Goal: Task Accomplishment & Management: Complete application form

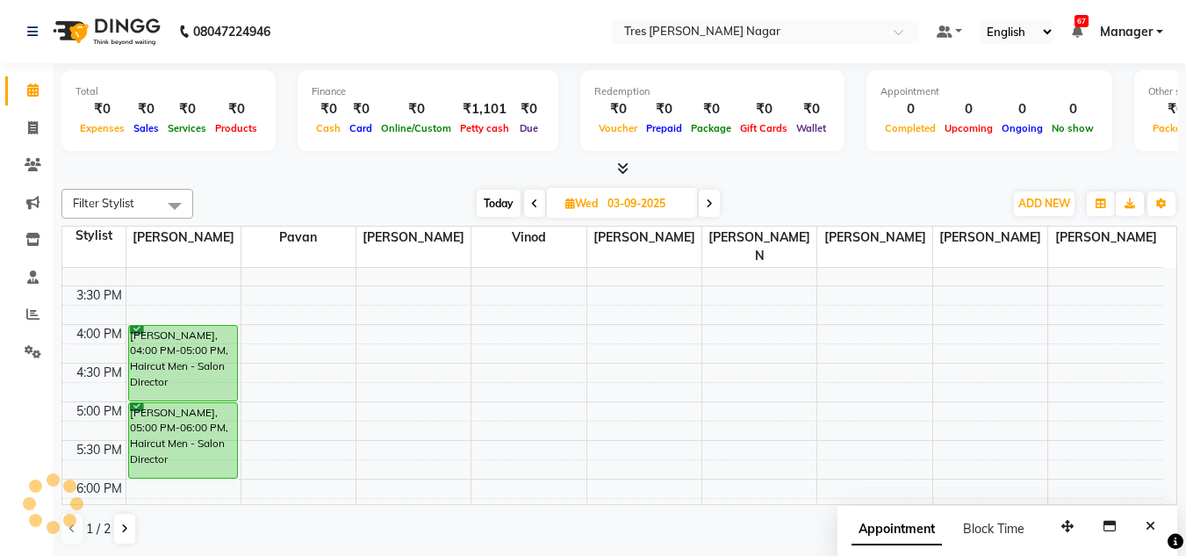
scroll to position [562, 0]
click at [505, 199] on span "Today" at bounding box center [499, 203] width 44 height 27
type input "02-09-2025"
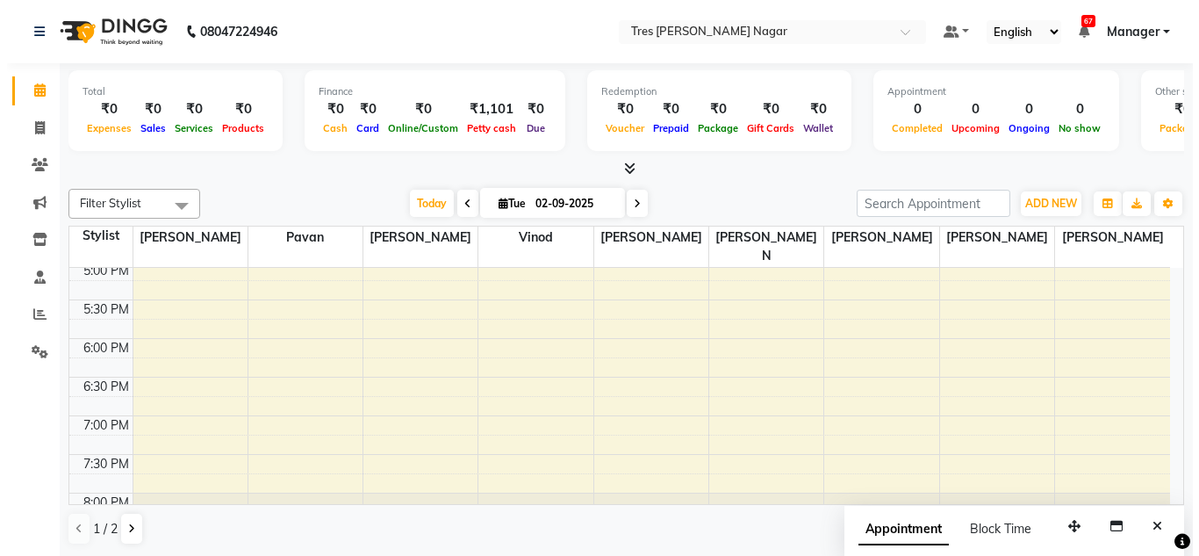
scroll to position [702, 0]
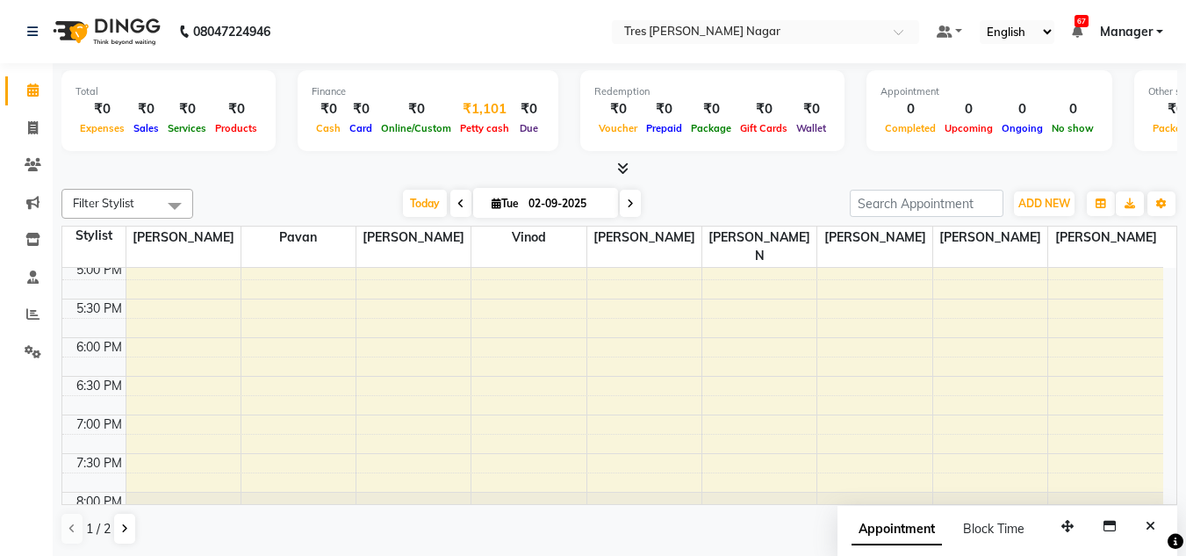
click at [463, 103] on div "₹1,101" at bounding box center [485, 109] width 58 height 20
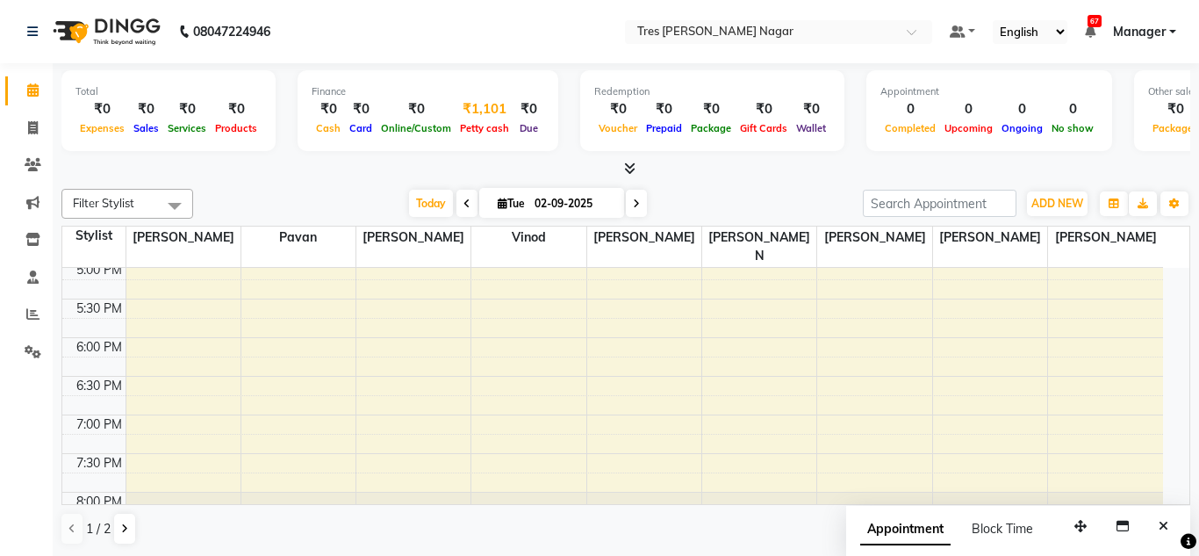
select select "4671"
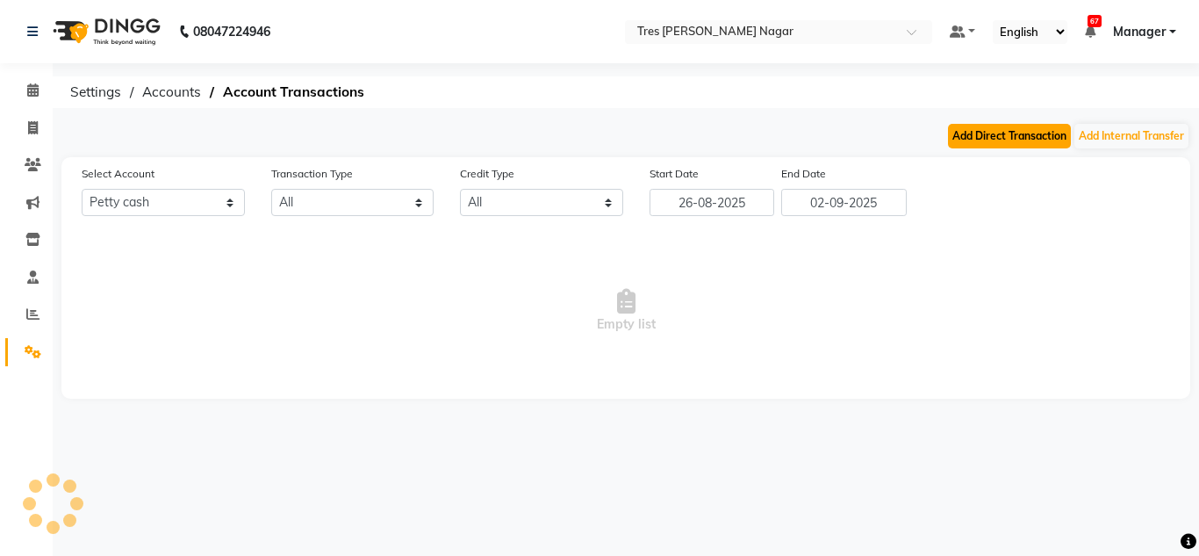
click at [987, 135] on button "Add Direct Transaction" at bounding box center [1009, 136] width 123 height 25
select select "direct"
select select "4671"
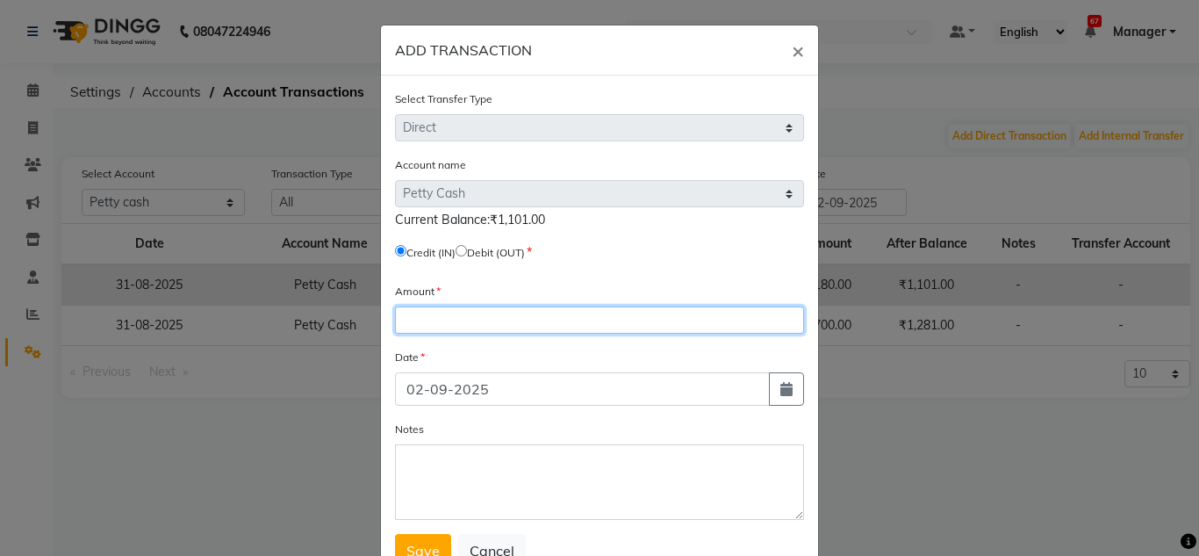
click at [430, 323] on input "number" at bounding box center [599, 319] width 409 height 27
type input "1000"
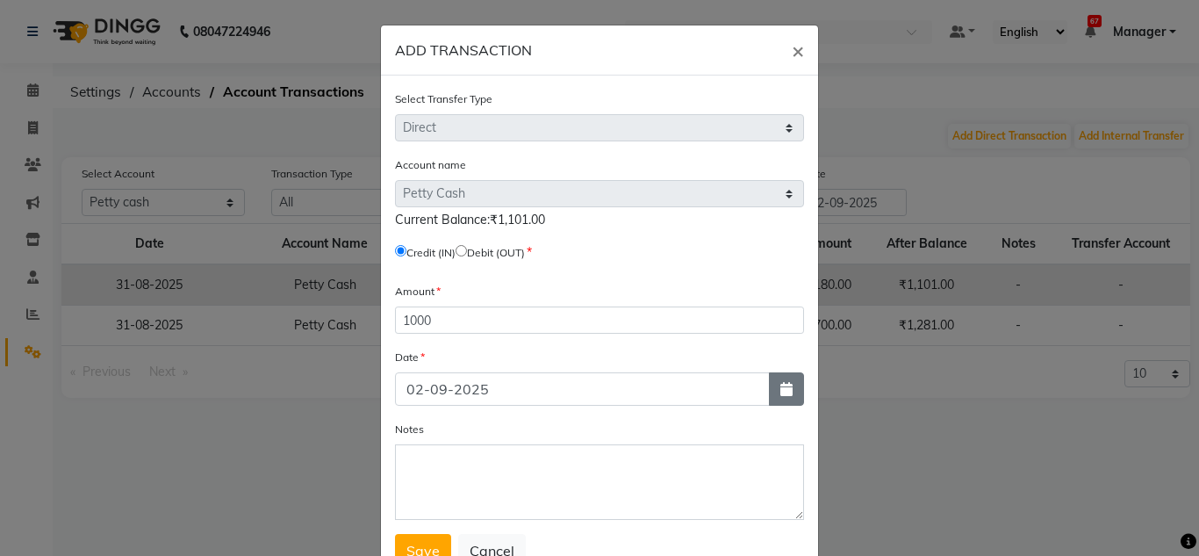
click at [785, 393] on icon "button" at bounding box center [787, 389] width 12 height 14
select select "9"
select select "2025"
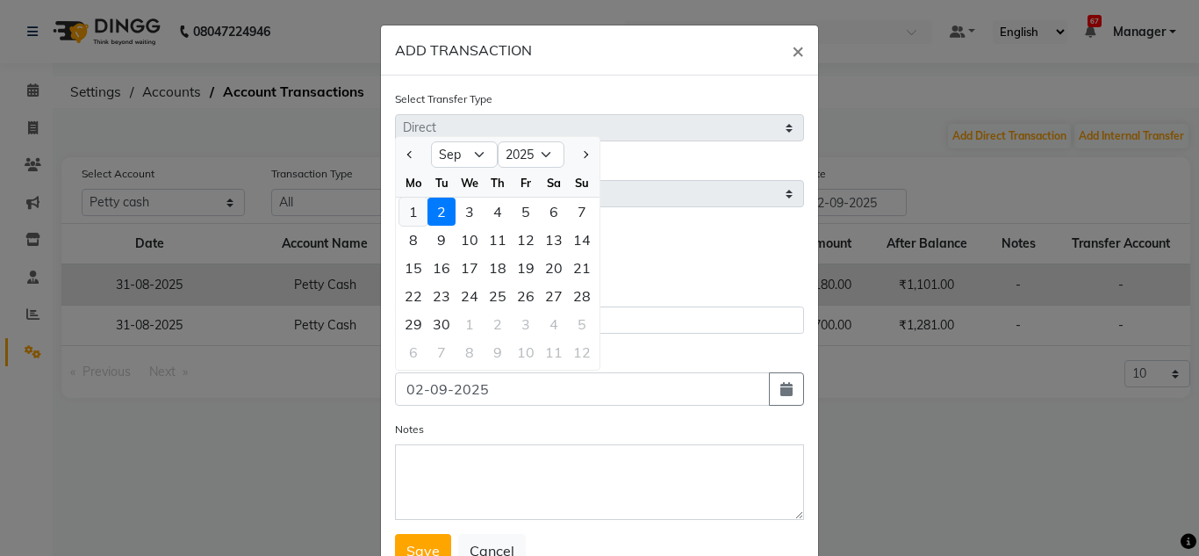
click at [416, 222] on div "1" at bounding box center [413, 212] width 28 height 28
type input "01-09-2025"
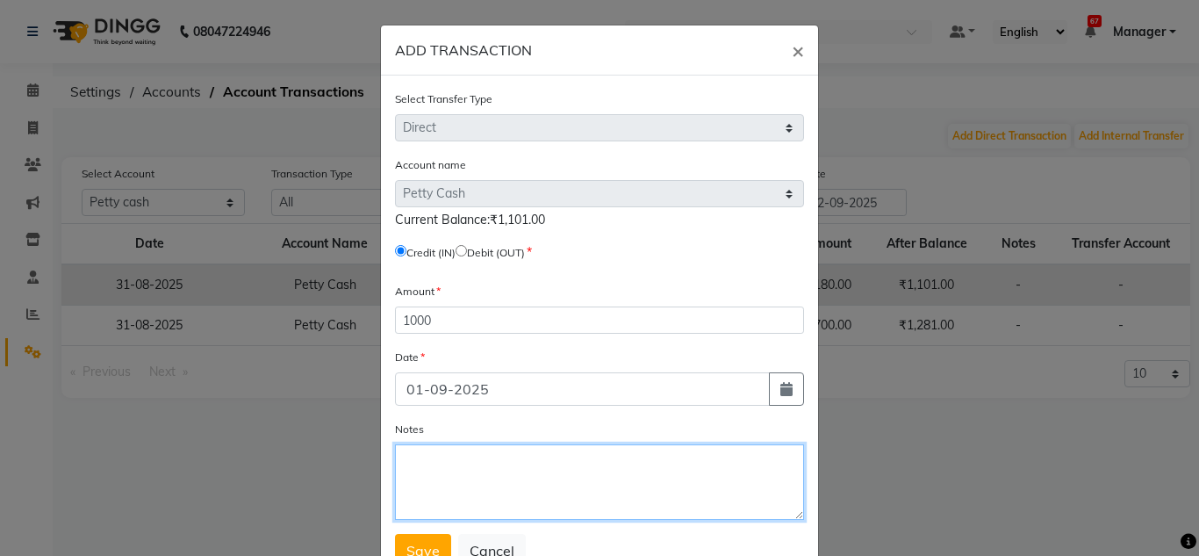
click at [471, 461] on textarea "Notes" at bounding box center [599, 482] width 409 height 76
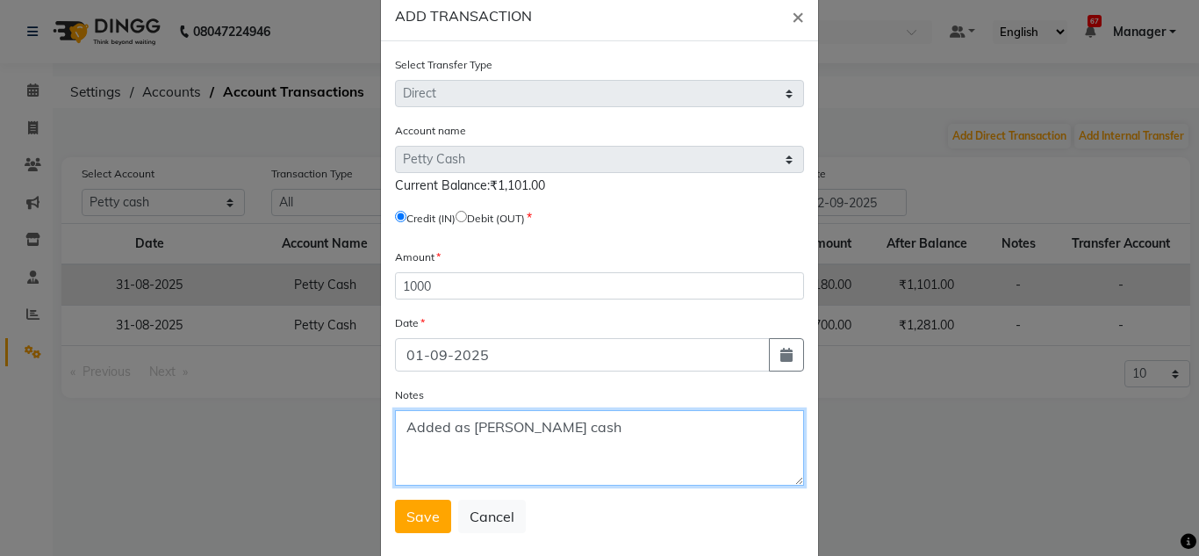
scroll to position [65, 0]
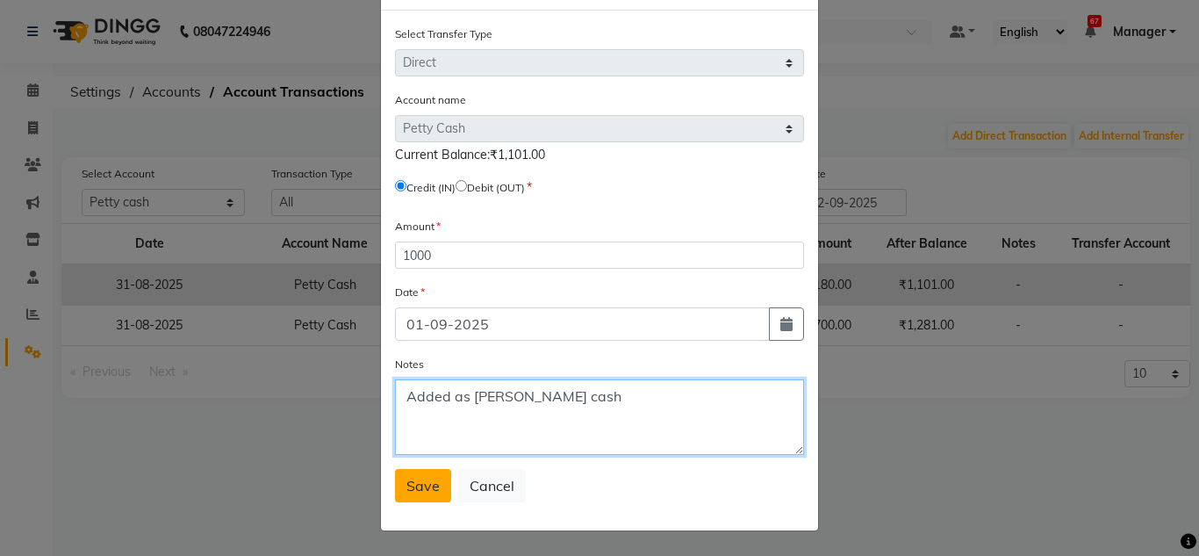
type textarea "Added as petty cash"
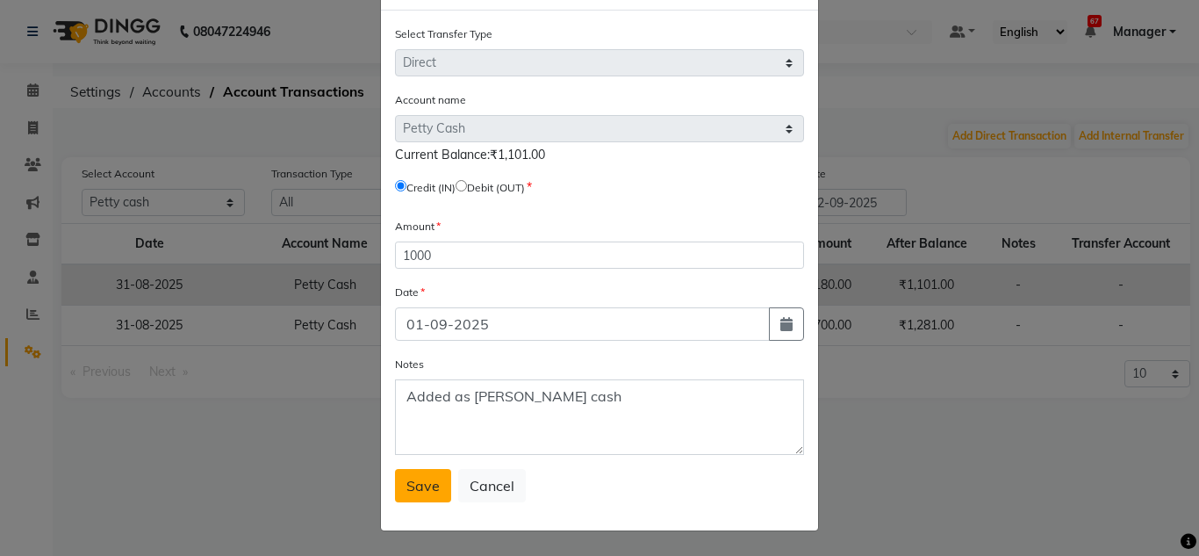
click at [413, 494] on button "Save" at bounding box center [423, 485] width 56 height 33
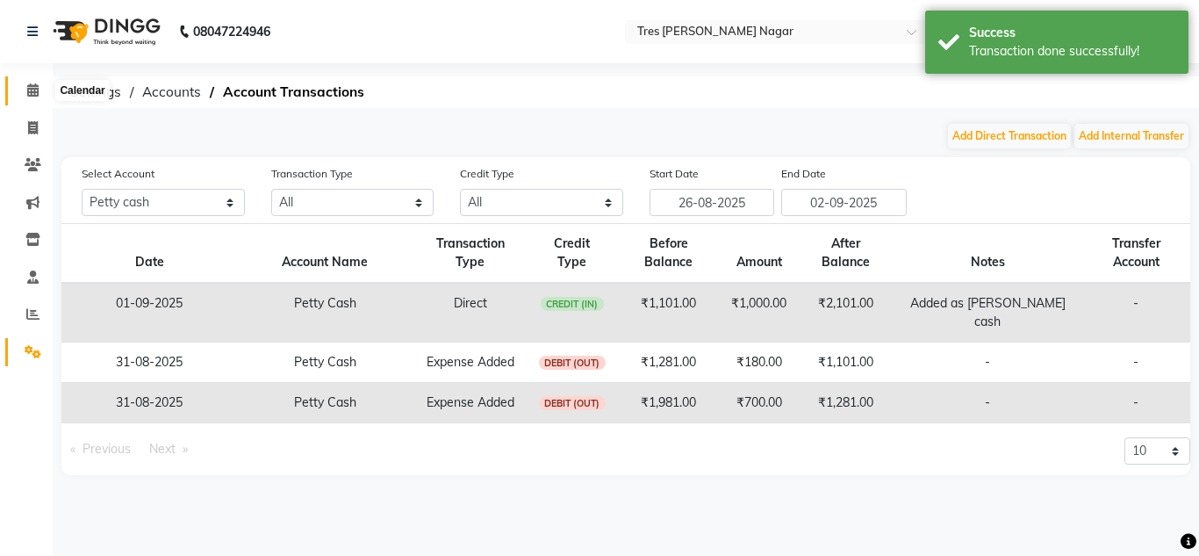
click at [30, 86] on icon at bounding box center [32, 89] width 11 height 13
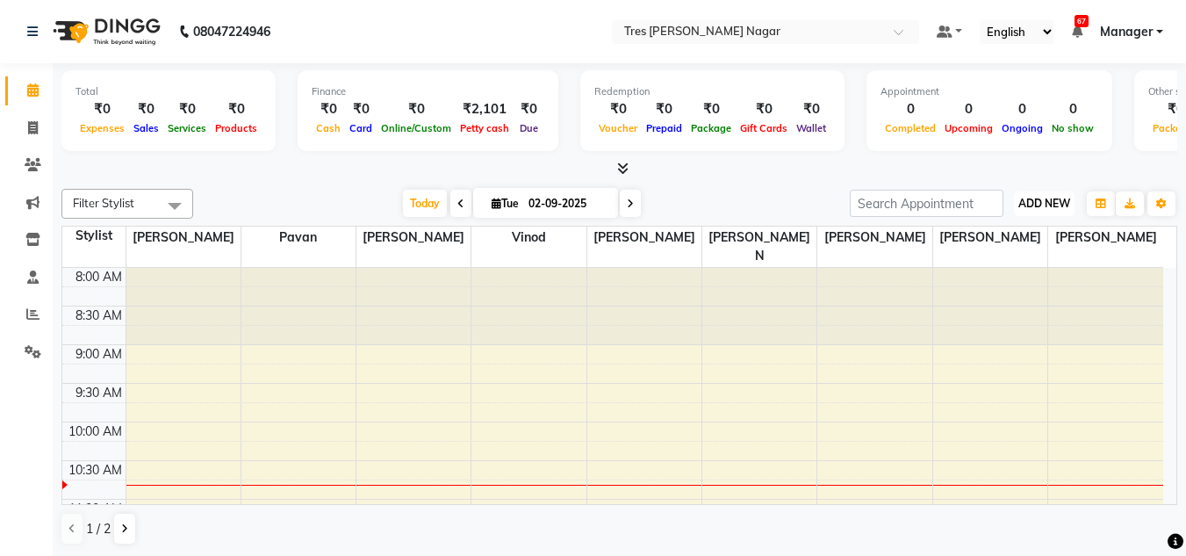
click at [1030, 205] on span "ADD NEW" at bounding box center [1044, 203] width 52 height 13
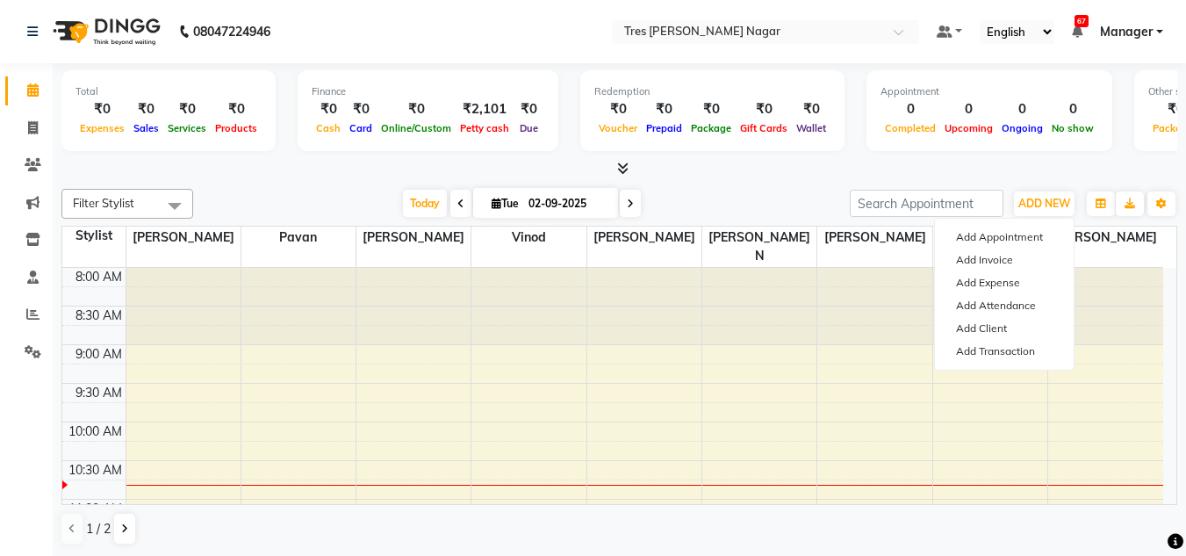
click at [731, 162] on div at bounding box center [619, 169] width 1116 height 18
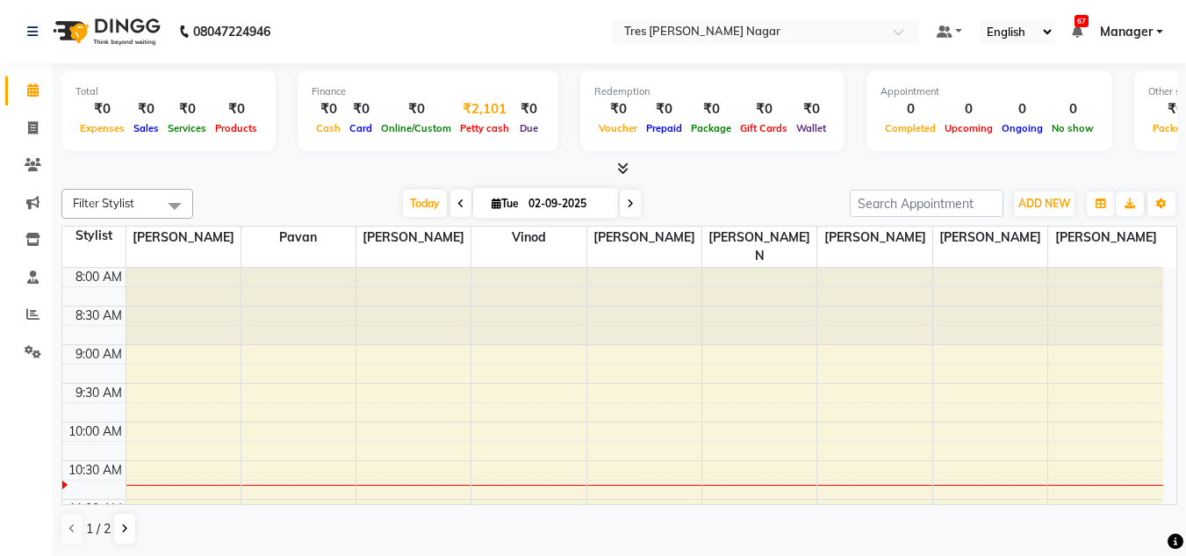
click at [482, 102] on div "₹2,101" at bounding box center [485, 109] width 58 height 20
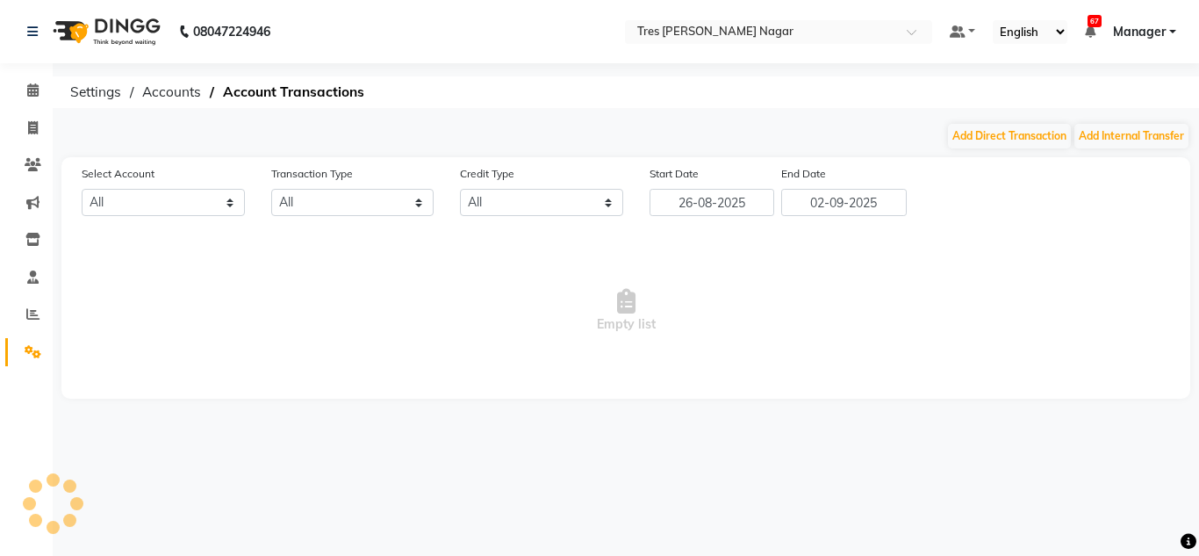
select select "4671"
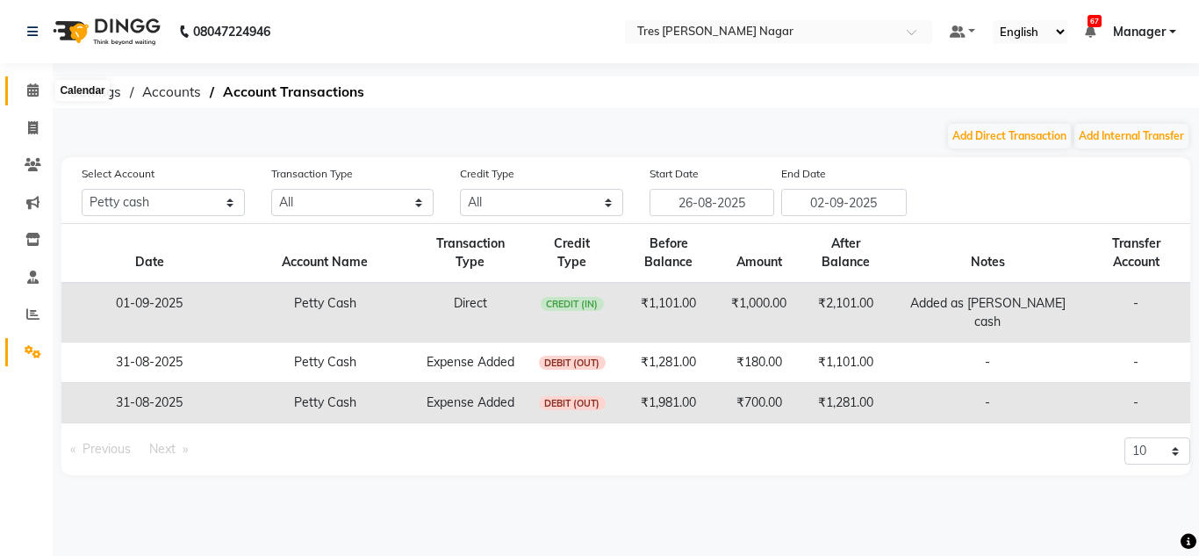
click at [29, 94] on icon at bounding box center [32, 89] width 11 height 13
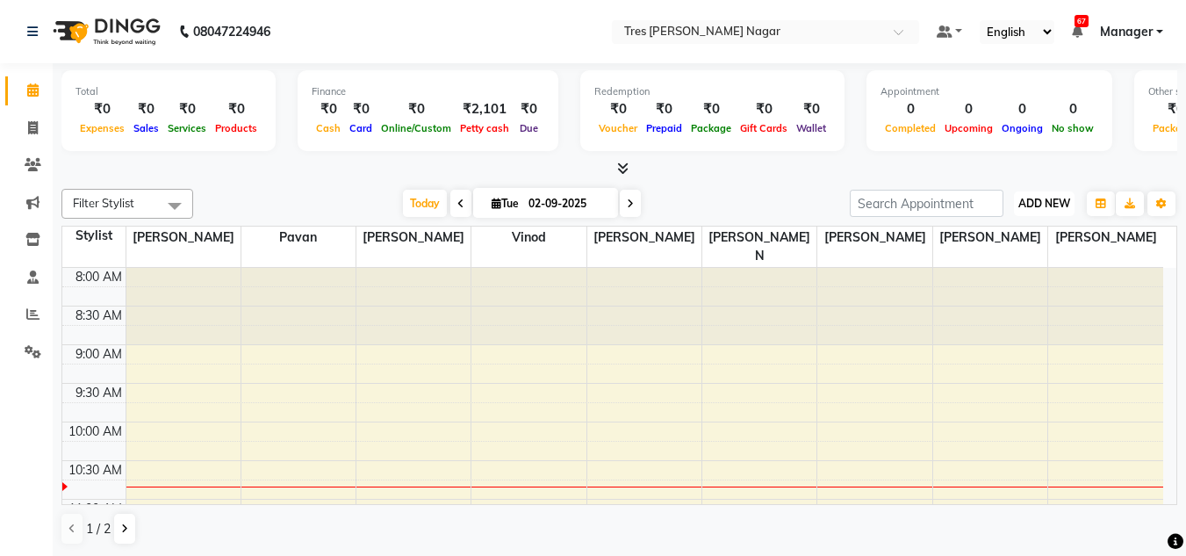
click at [1047, 208] on span "ADD NEW" at bounding box center [1044, 203] width 52 height 13
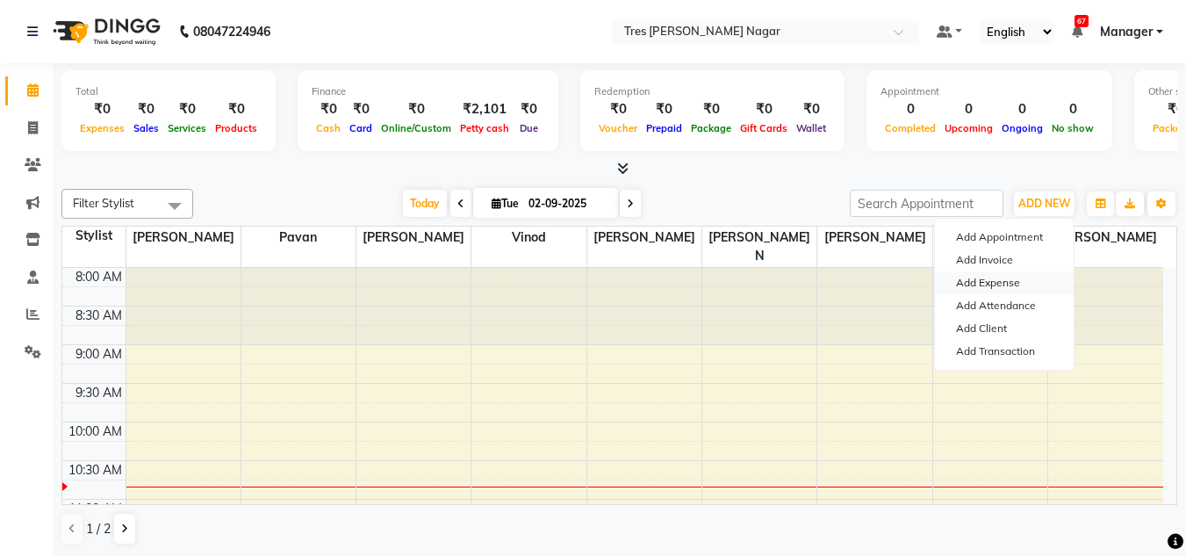
click at [1029, 277] on link "Add Expense" at bounding box center [1004, 282] width 139 height 23
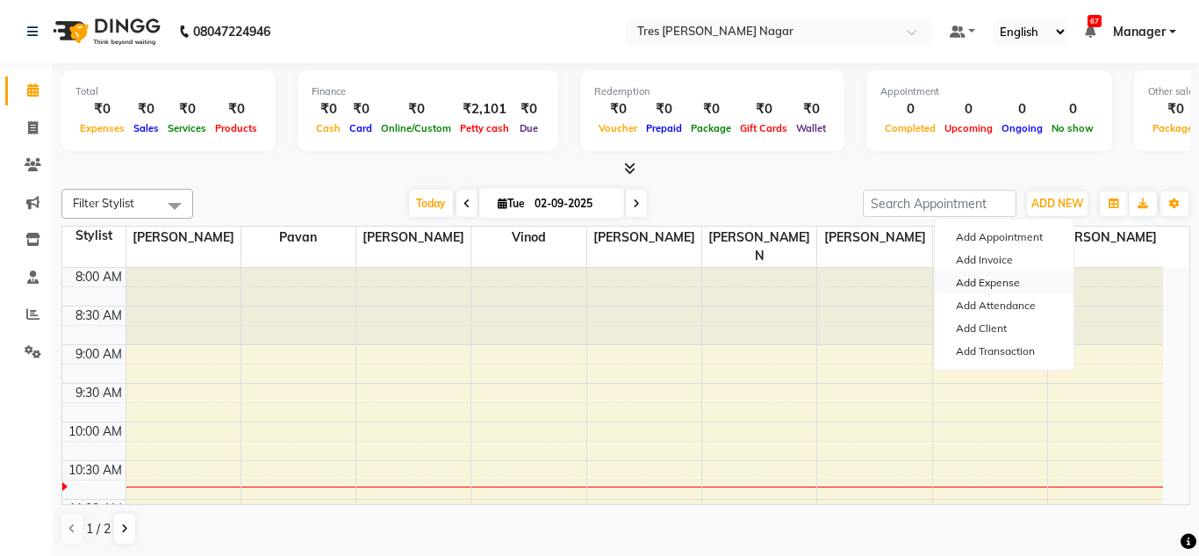
select select "1"
select select "4671"
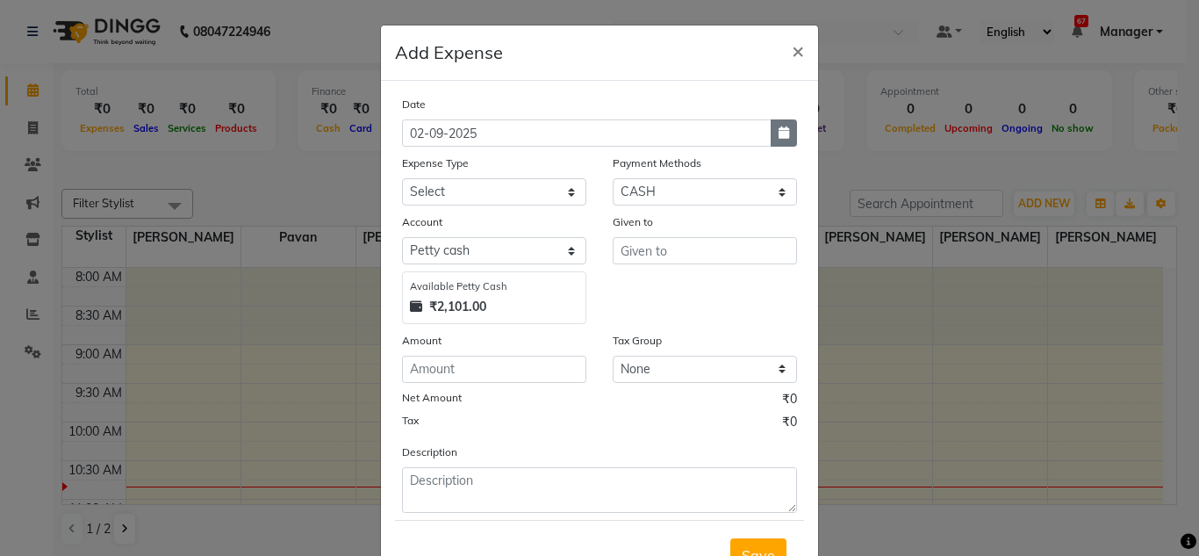
click at [781, 133] on icon "button" at bounding box center [784, 132] width 11 height 12
select select "9"
select select "2025"
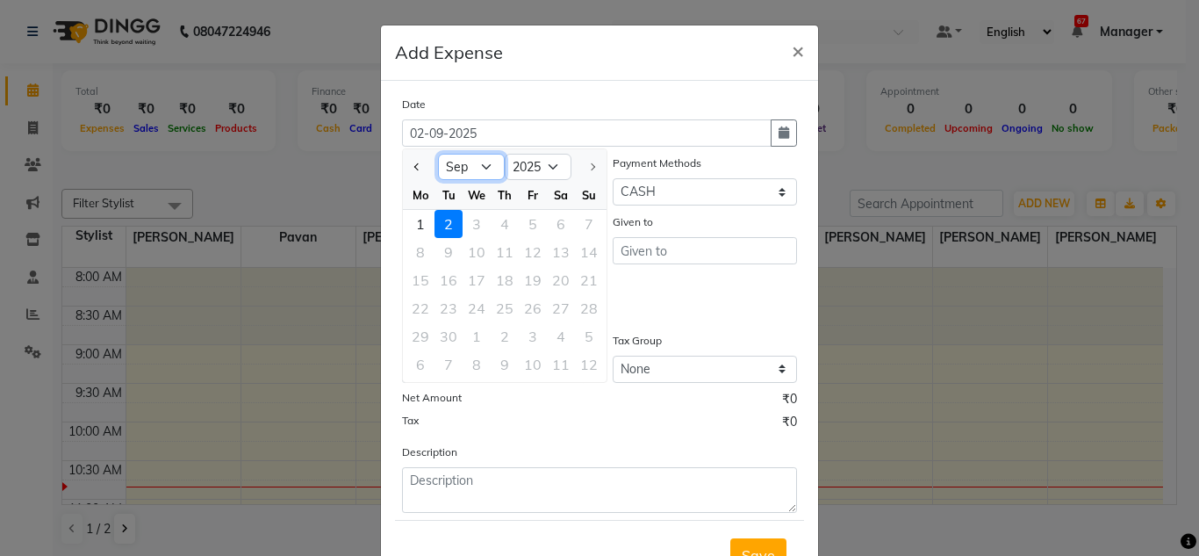
click at [484, 166] on select "Jan Feb Mar Apr May Jun Jul Aug Sep" at bounding box center [471, 167] width 67 height 26
select select "8"
click at [438, 154] on select "Jan Feb Mar Apr May Jun Jul Aug Sep" at bounding box center [471, 167] width 67 height 26
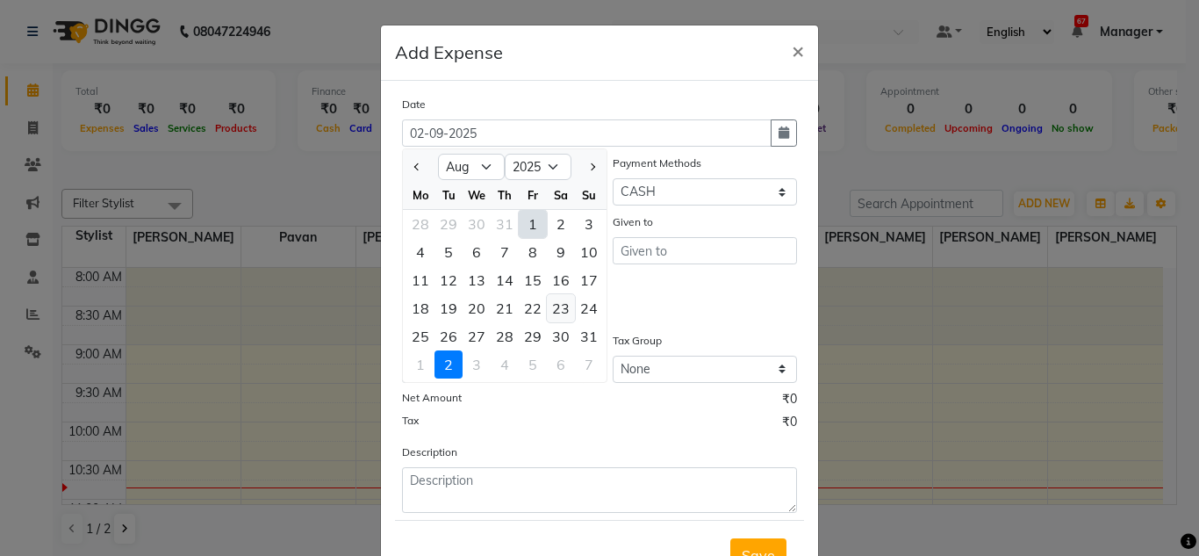
click at [553, 313] on div "23" at bounding box center [561, 308] width 28 height 28
type input "23-08-2025"
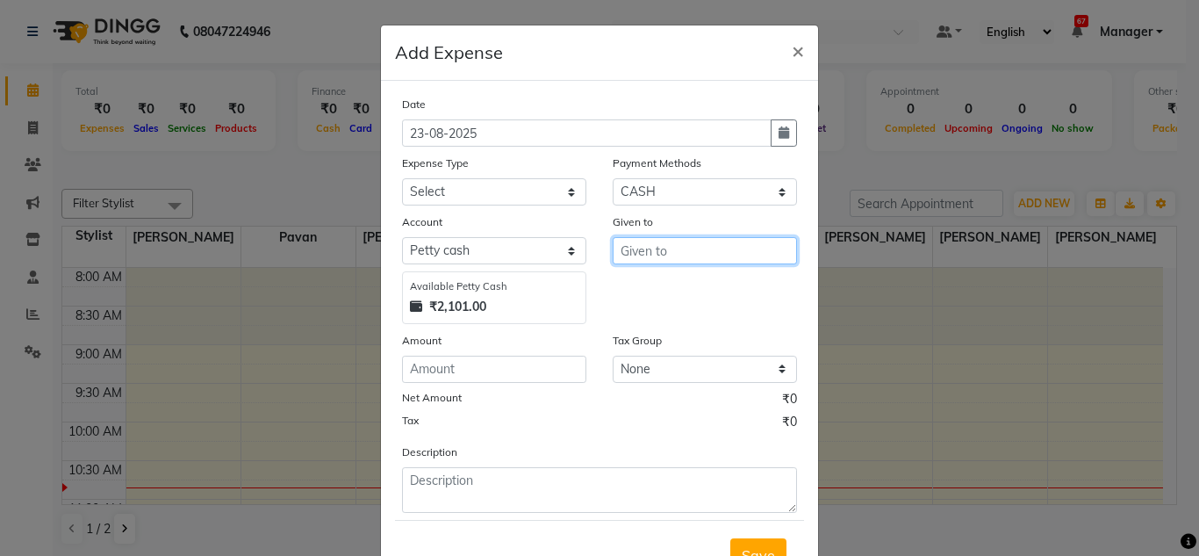
click at [681, 254] on input "text" at bounding box center [705, 250] width 184 height 27
type input "40"
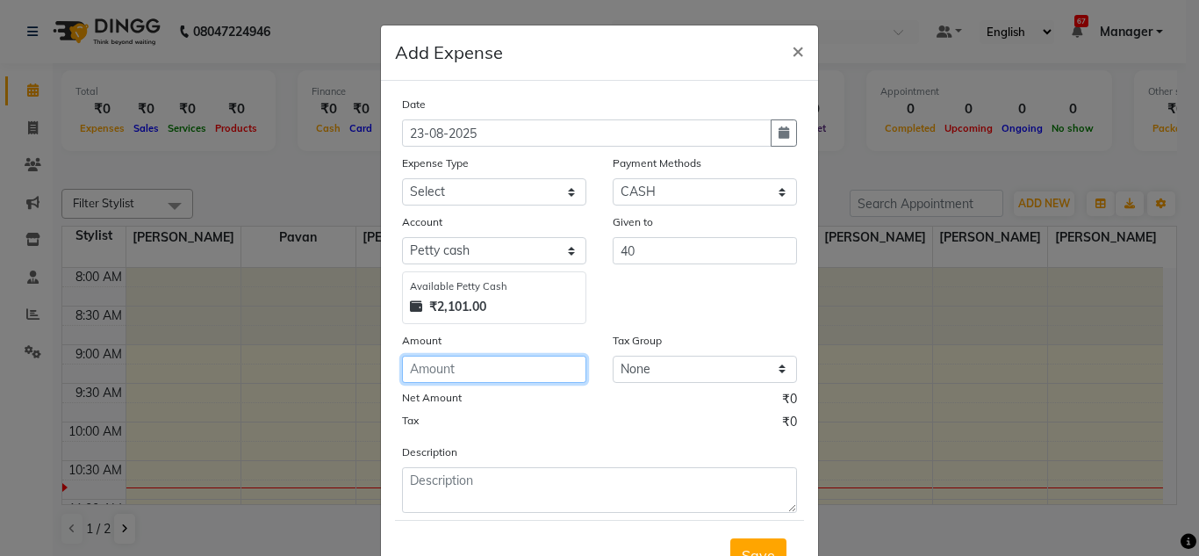
click at [466, 378] on input "number" at bounding box center [494, 369] width 184 height 27
click at [455, 373] on input "number" at bounding box center [494, 369] width 184 height 27
type input "40"
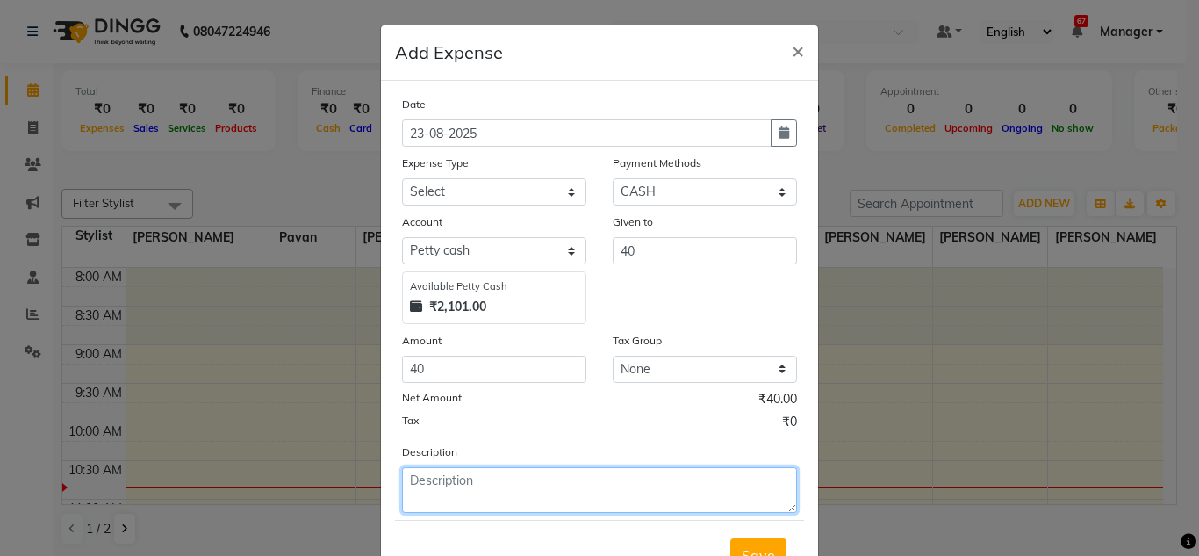
click at [471, 499] on textarea at bounding box center [599, 490] width 395 height 46
type textarea "Got limbu mirchi"
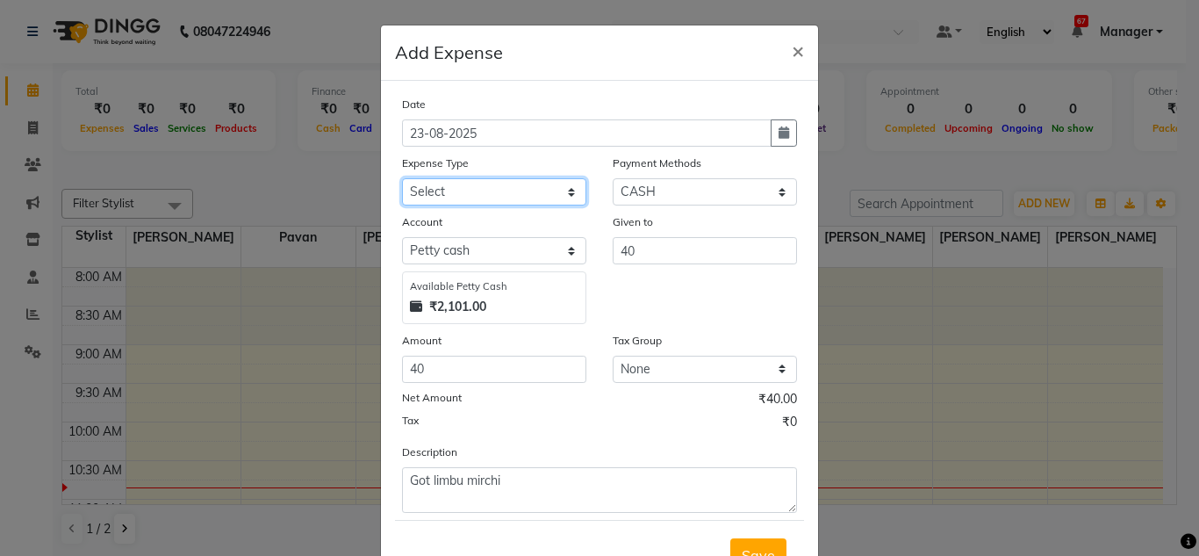
click at [541, 180] on select "Select Advance Salary Bank charges Car maintenance Cash transfer to bank Cash t…" at bounding box center [494, 191] width 184 height 27
select select "4"
click at [402, 178] on select "Select Advance Salary Bank charges Car maintenance Cash transfer to bank Cash t…" at bounding box center [494, 191] width 184 height 27
click at [775, 546] on button "Save" at bounding box center [758, 554] width 56 height 33
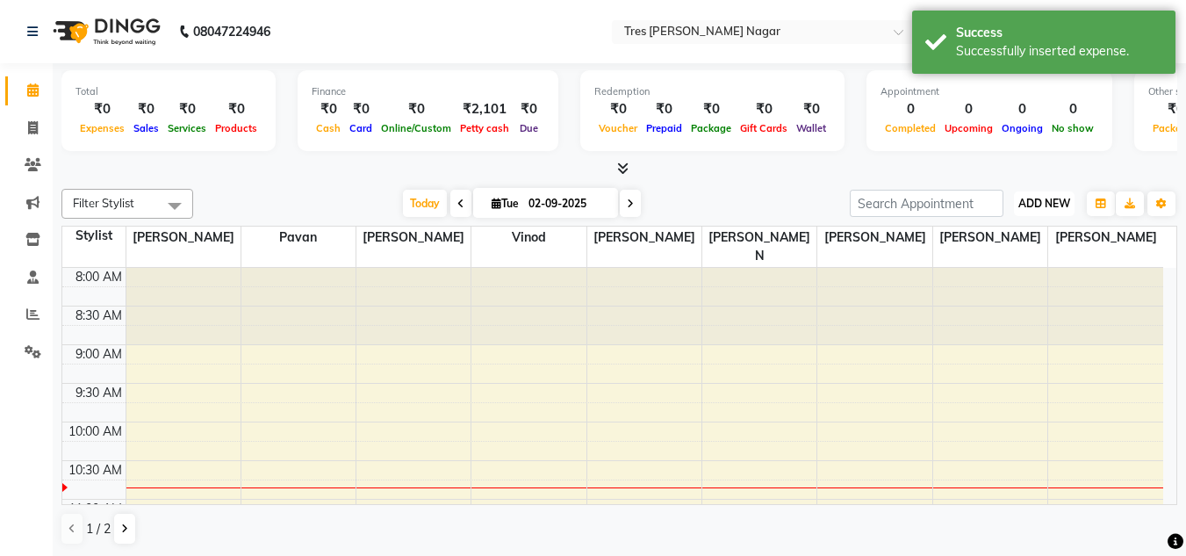
click at [1037, 203] on span "ADD NEW" at bounding box center [1044, 203] width 52 height 13
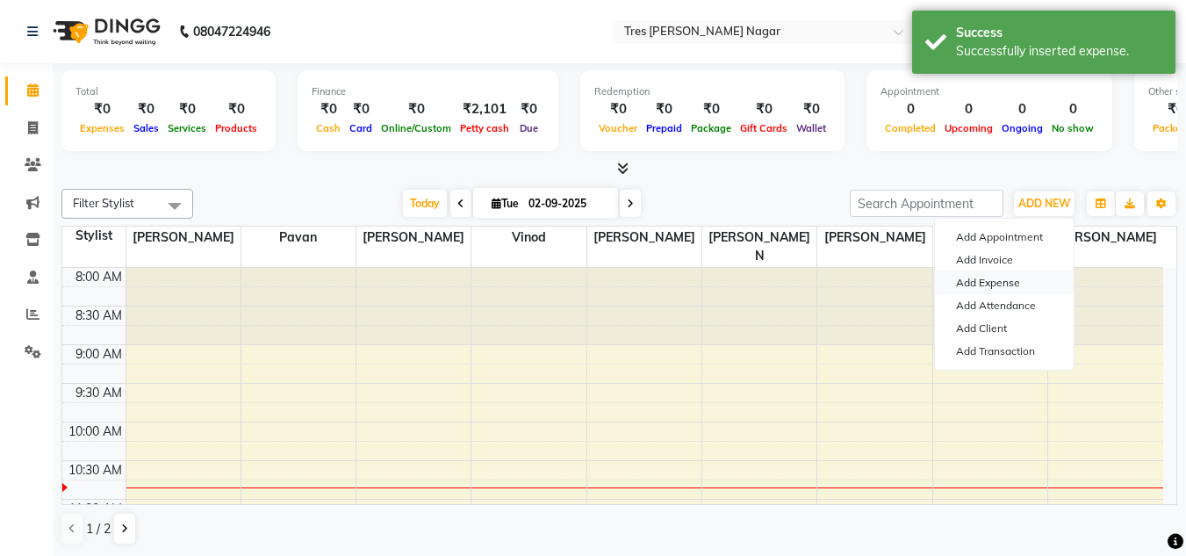
click at [1009, 278] on link "Add Expense" at bounding box center [1004, 282] width 139 height 23
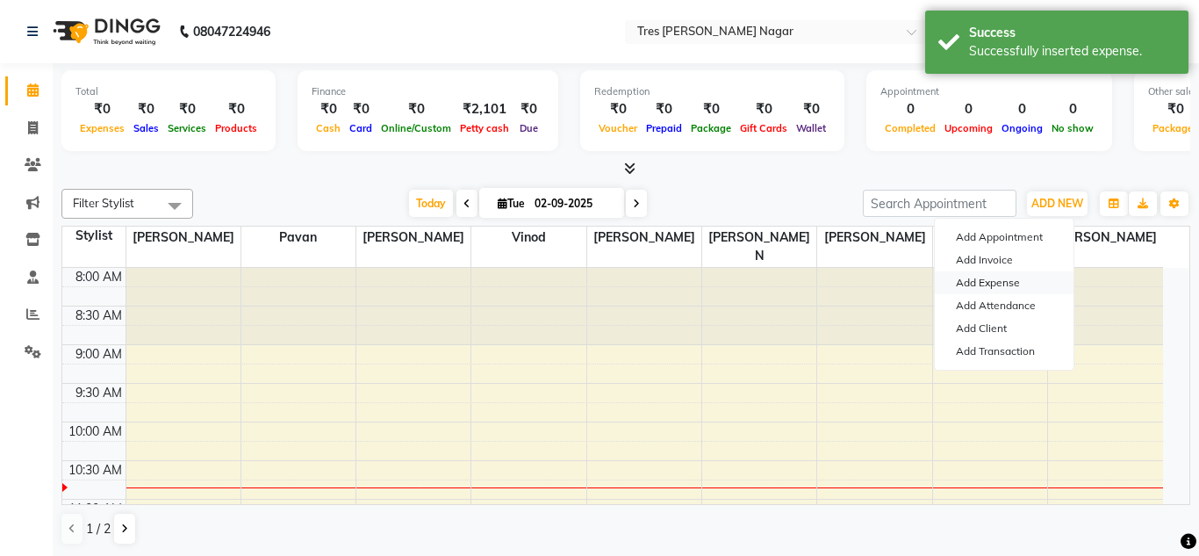
select select "1"
select select "4671"
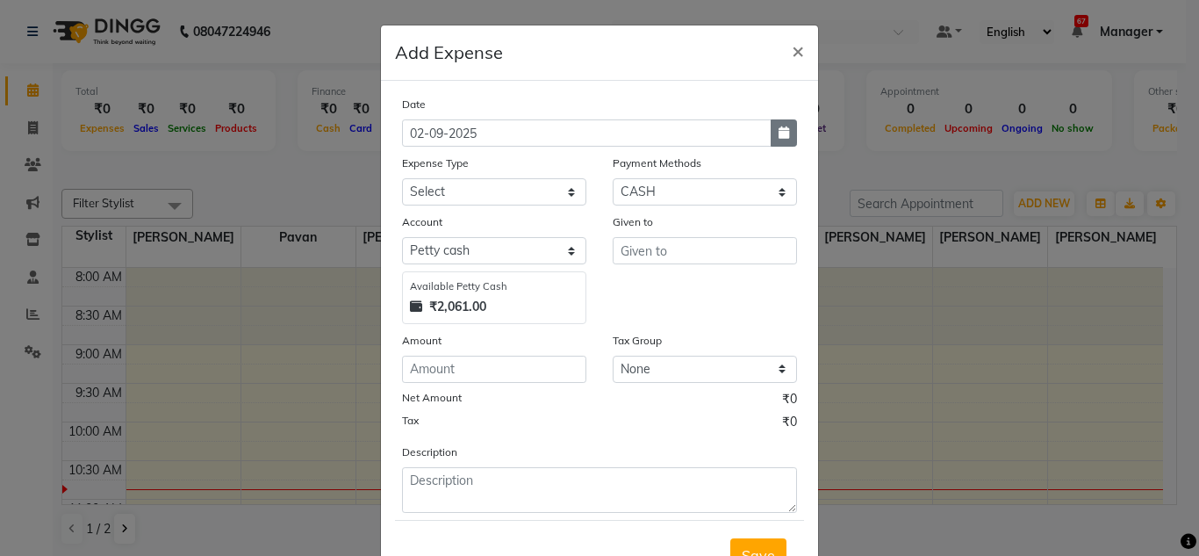
click at [776, 139] on button "button" at bounding box center [784, 132] width 26 height 27
select select "9"
select select "2025"
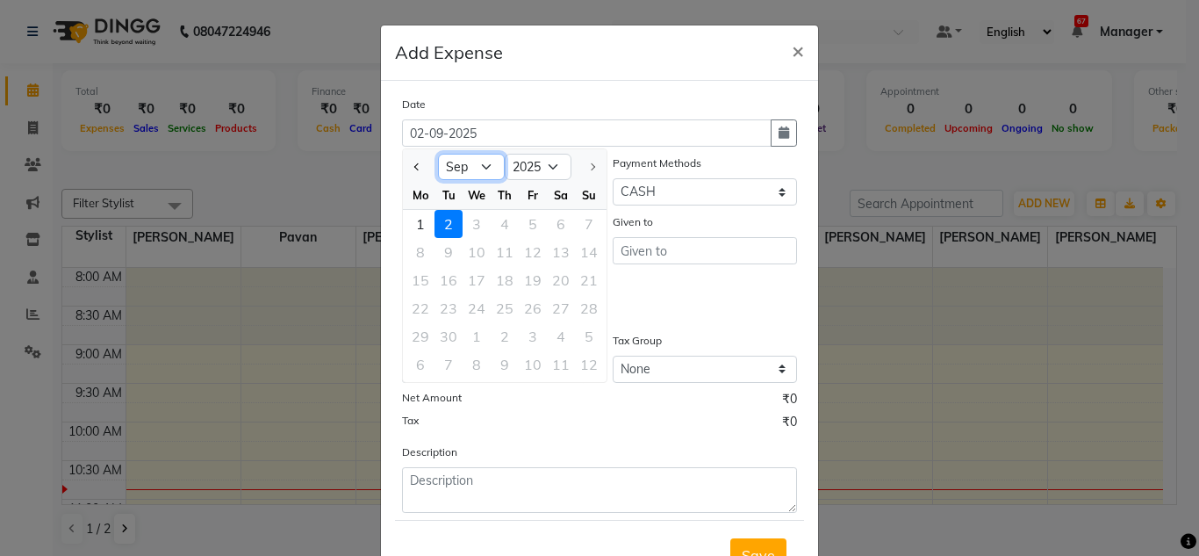
click at [478, 169] on select "Jan Feb Mar Apr May Jun Jul Aug Sep" at bounding box center [471, 167] width 67 height 26
select select "8"
click at [438, 154] on select "Jan Feb Mar Apr May Jun Jul Aug Sep" at bounding box center [471, 167] width 67 height 26
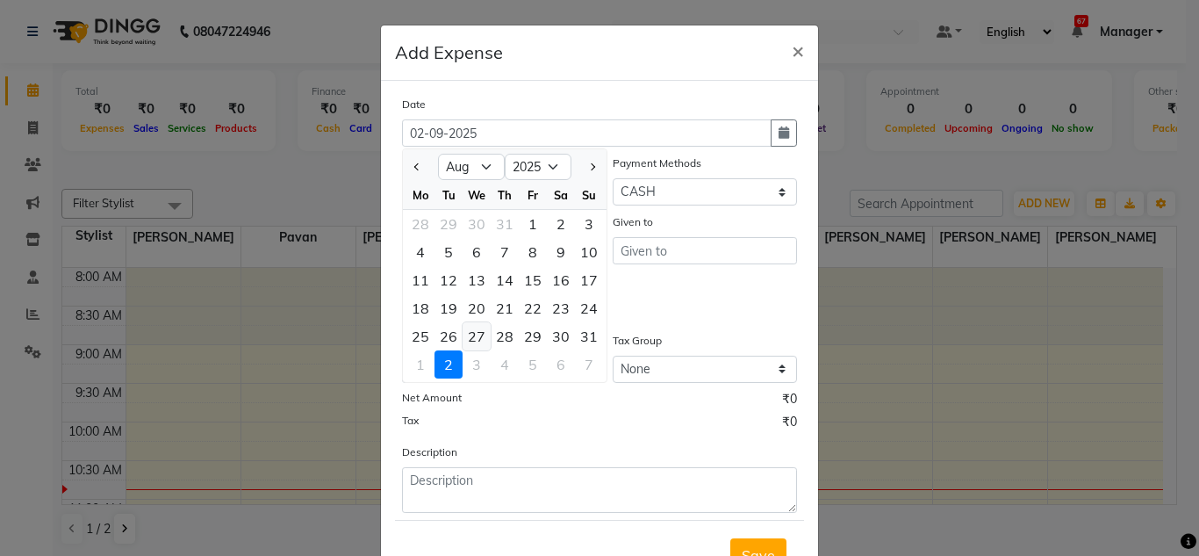
click at [483, 341] on div "27" at bounding box center [477, 336] width 28 height 28
type input "27-08-2025"
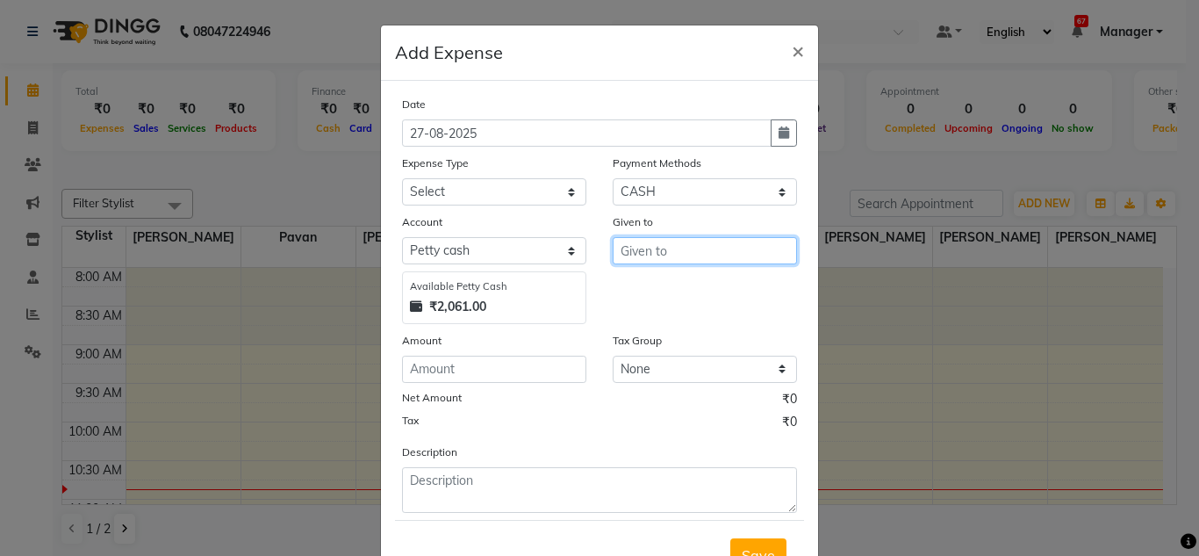
click at [675, 253] on input "text" at bounding box center [705, 250] width 184 height 27
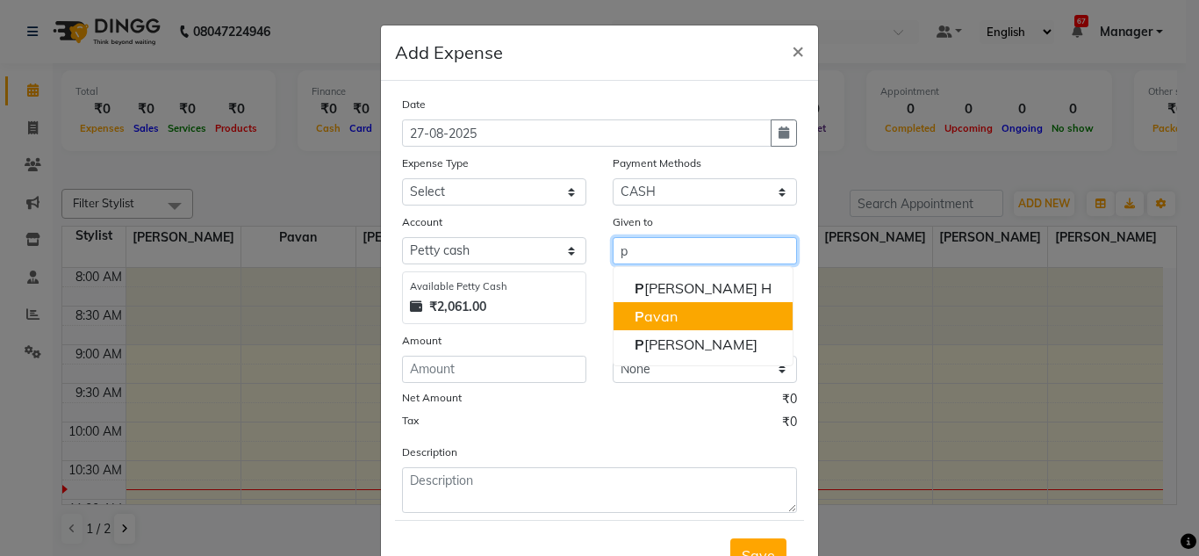
click at [687, 309] on button "P avan" at bounding box center [703, 316] width 179 height 28
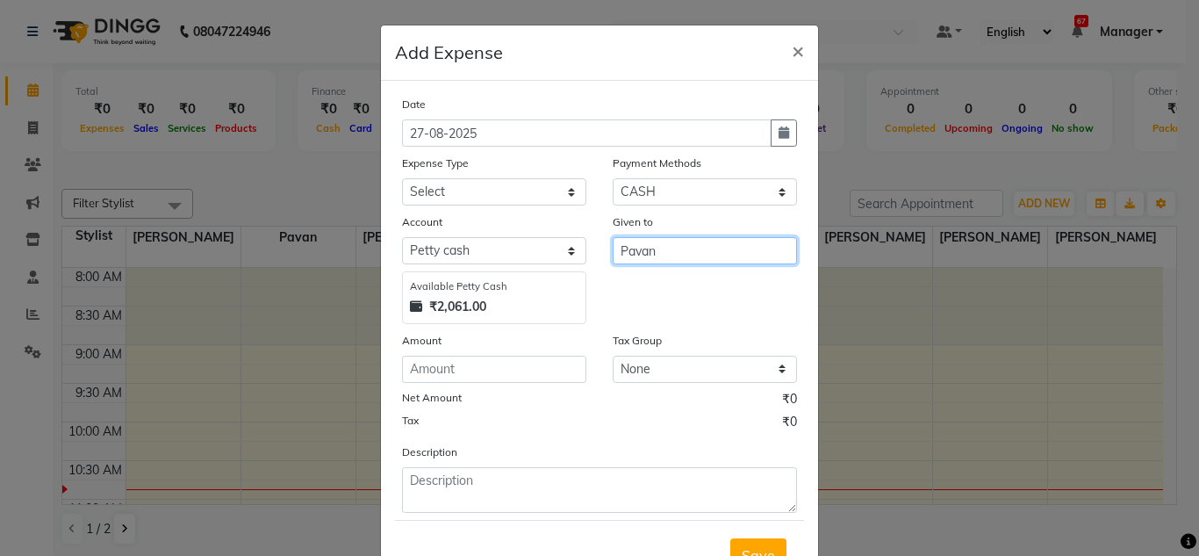
type input "Pavan"
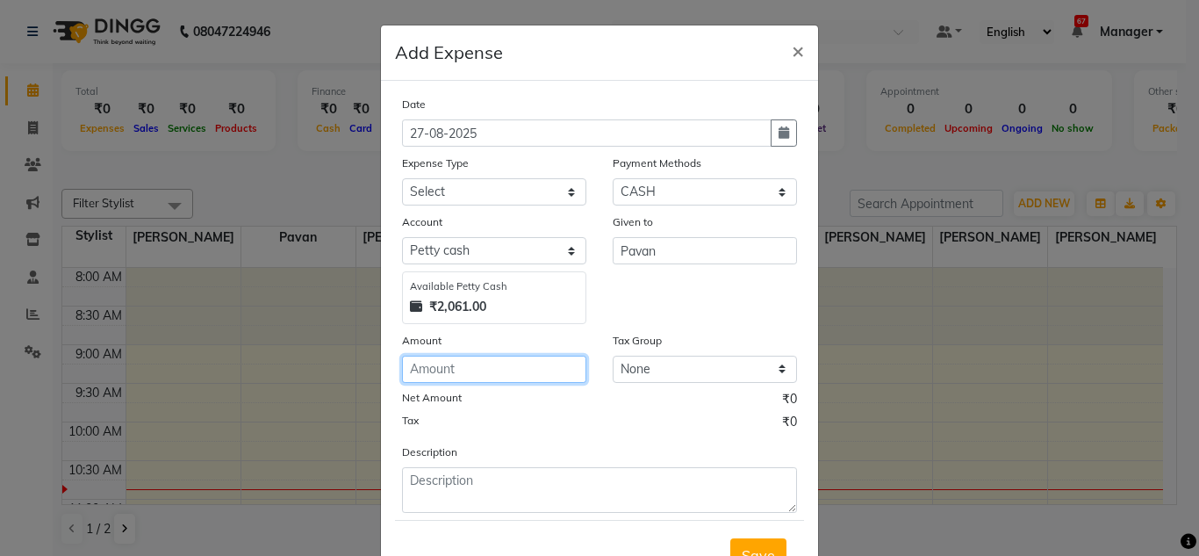
click at [425, 370] on input "number" at bounding box center [494, 369] width 184 height 27
type input "40"
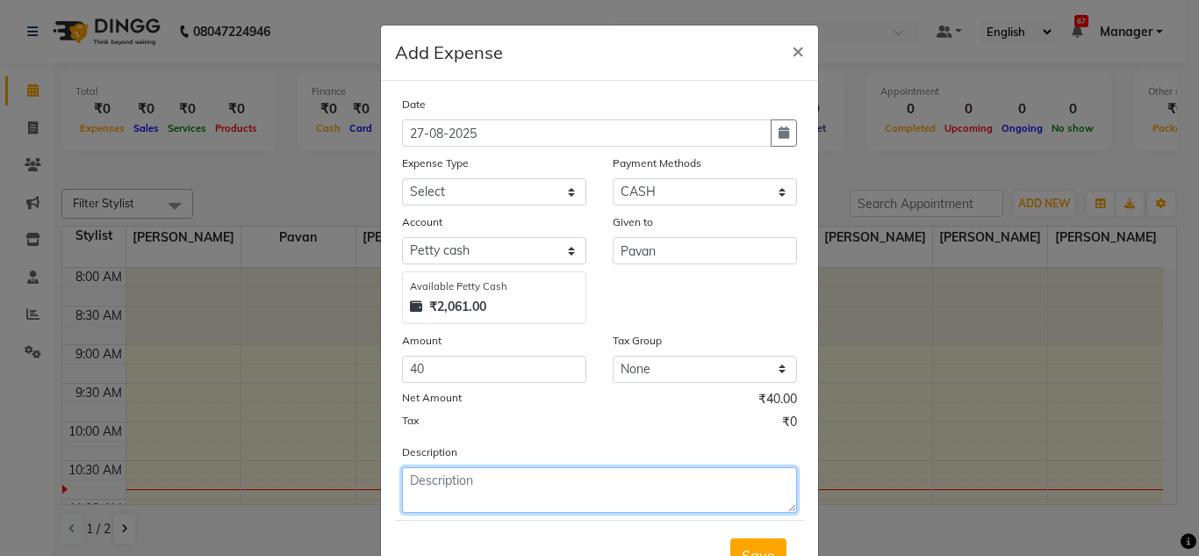
click at [441, 482] on textarea at bounding box center [599, 490] width 395 height 46
type textarea "Got limbu mirchi"
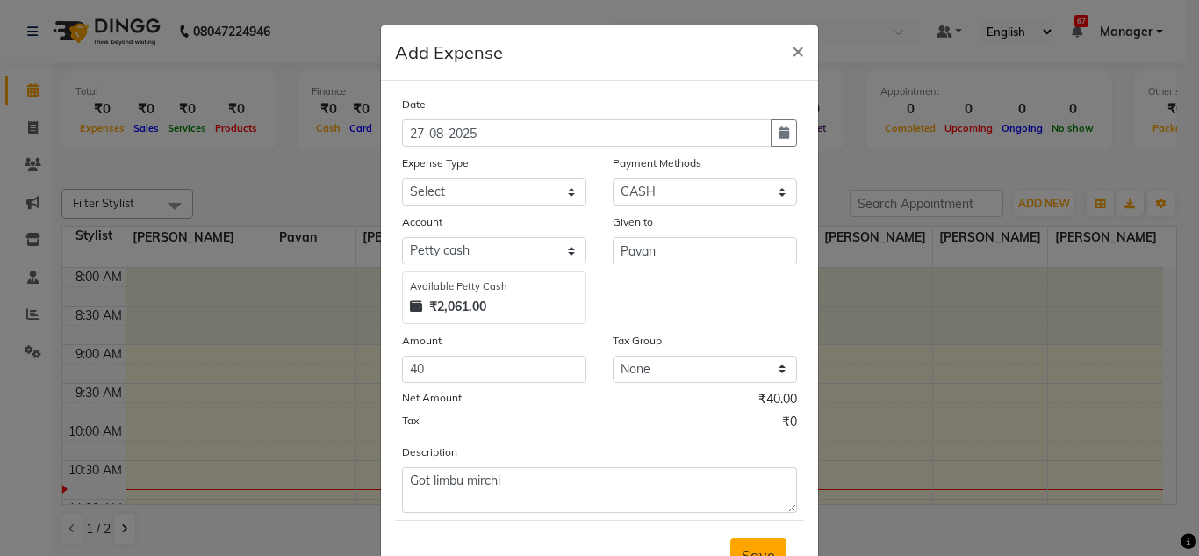
click at [742, 539] on button "Save" at bounding box center [758, 554] width 56 height 33
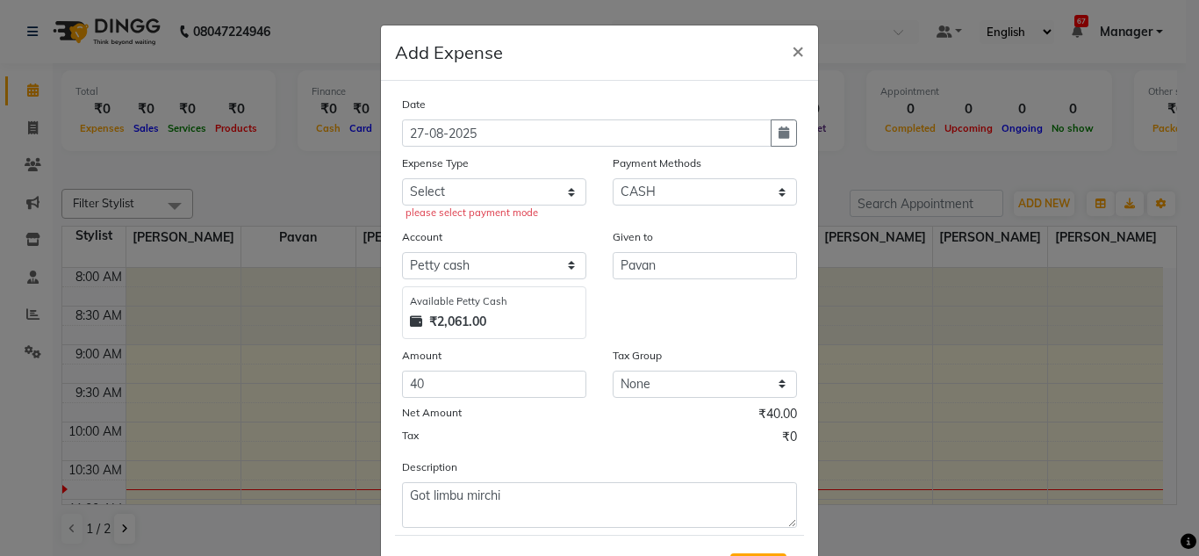
click at [505, 207] on div "please select payment mode" at bounding box center [496, 212] width 181 height 15
click at [500, 200] on select "Select Advance Salary Bank charges Car maintenance Cash transfer to bank Cash t…" at bounding box center [494, 191] width 184 height 27
select select "4"
click at [402, 178] on select "Select Advance Salary Bank charges Car maintenance Cash transfer to bank Cash t…" at bounding box center [494, 191] width 184 height 27
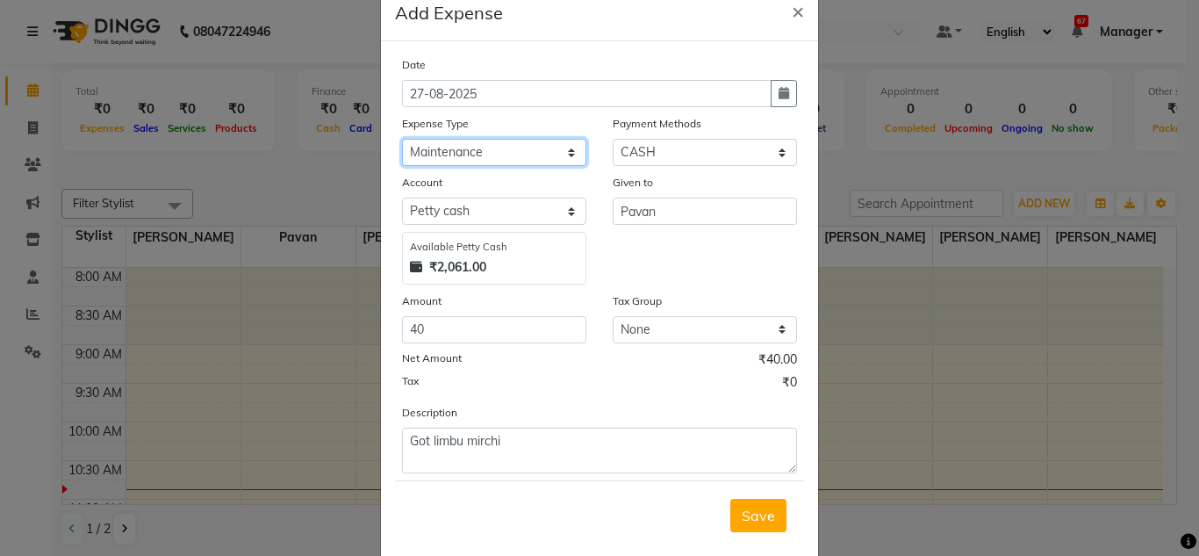
scroll to position [73, 0]
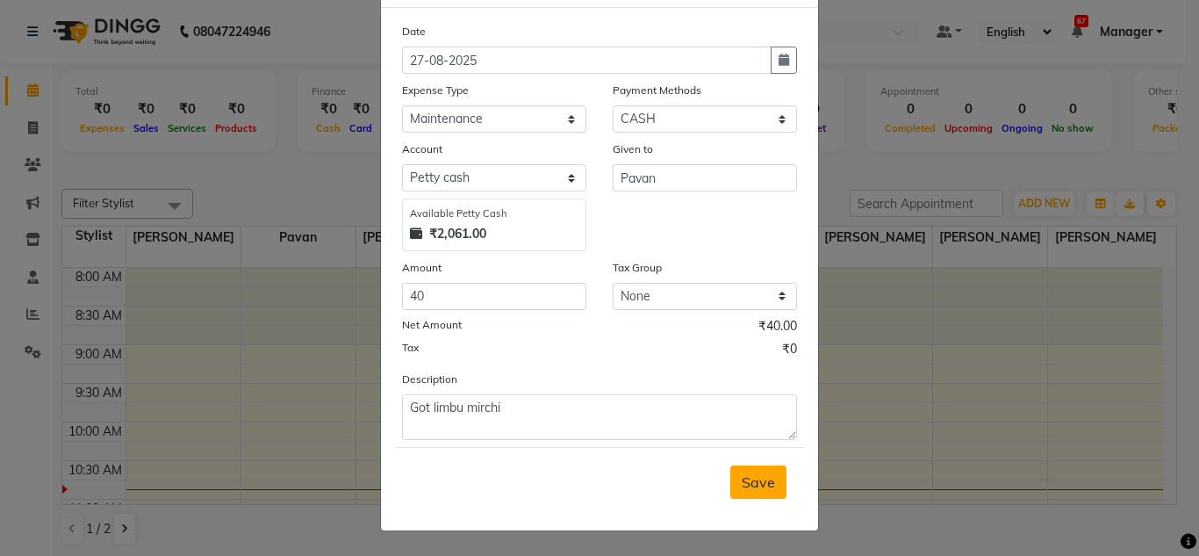
click at [745, 480] on span "Save" at bounding box center [758, 482] width 33 height 18
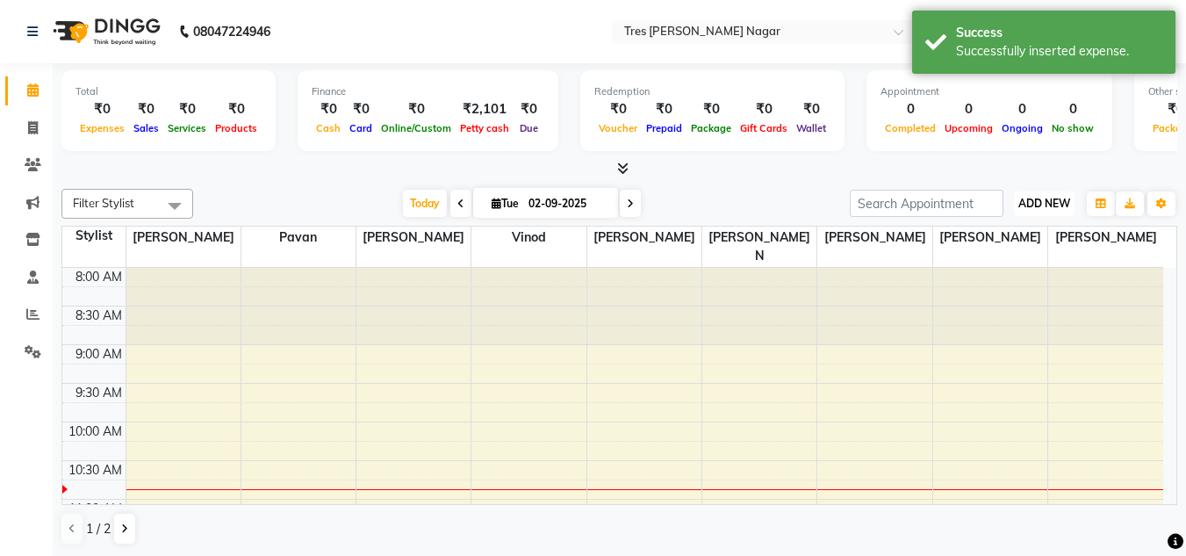
click at [1034, 210] on button "ADD NEW Toggle Dropdown" at bounding box center [1044, 203] width 61 height 25
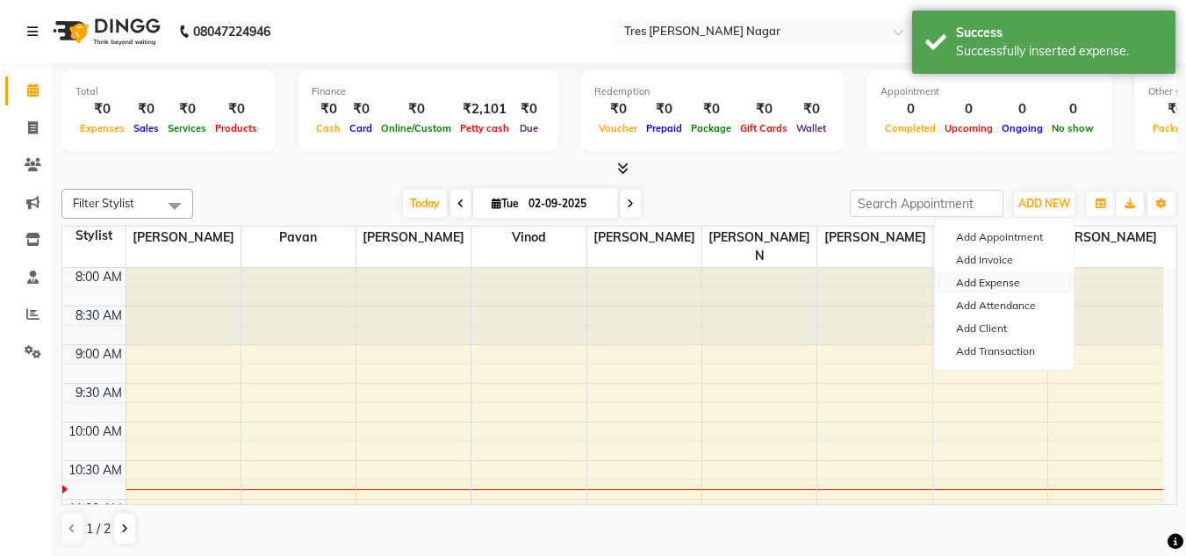
click at [975, 282] on link "Add Expense" at bounding box center [1004, 282] width 139 height 23
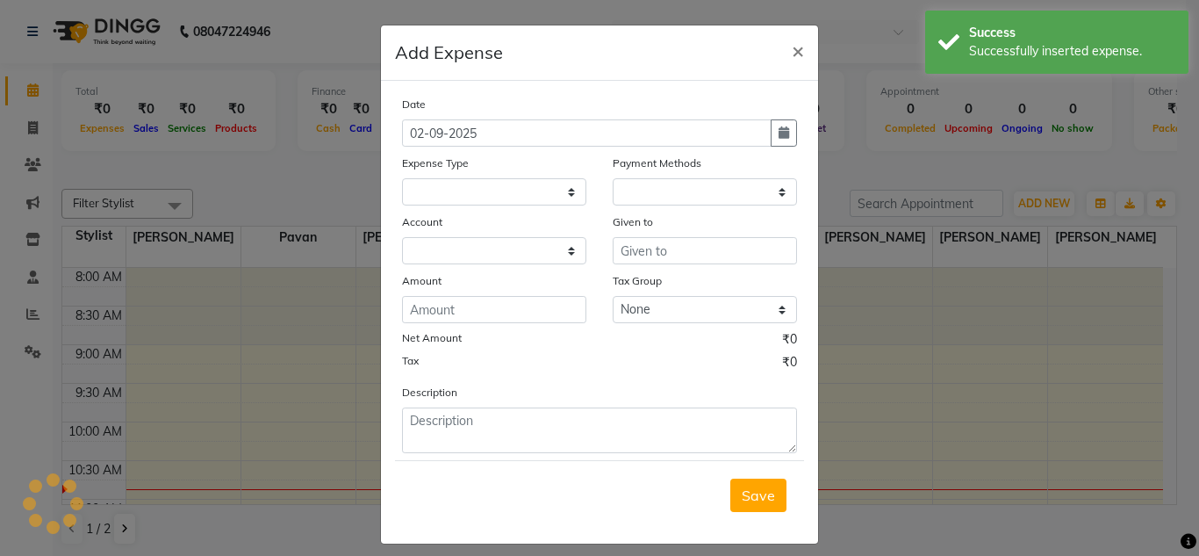
select select "1"
select select "4671"
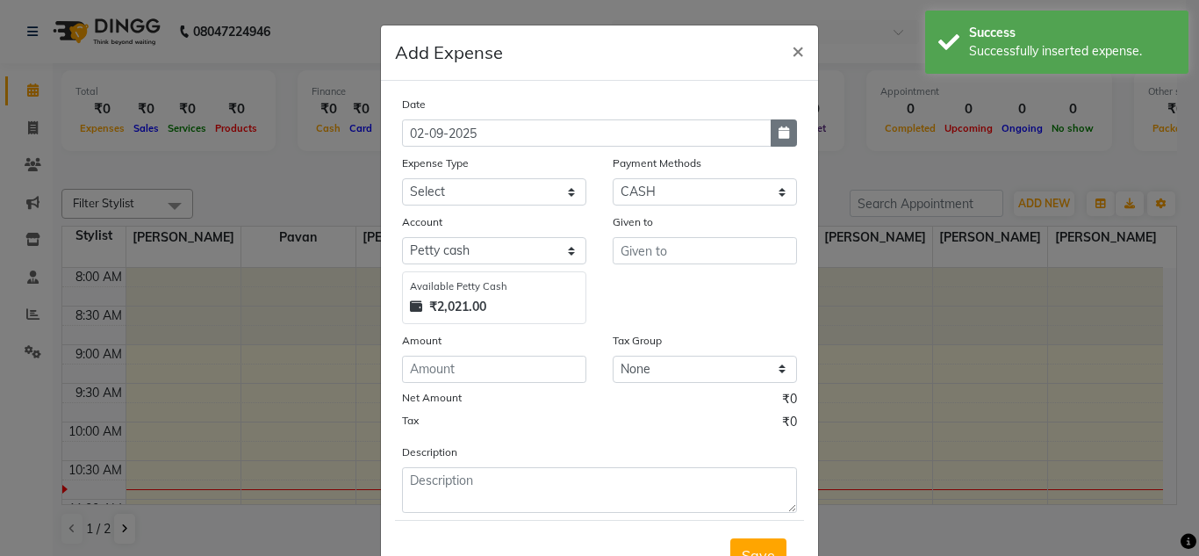
click at [771, 127] on button "button" at bounding box center [784, 132] width 26 height 27
select select "9"
select select "2025"
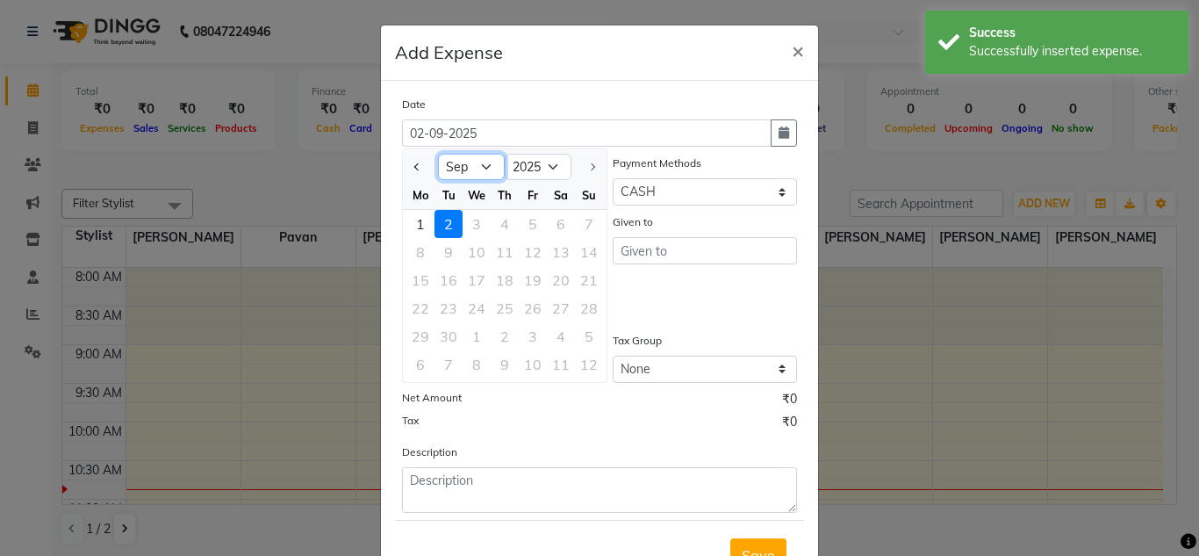
click at [476, 165] on select "Jan Feb Mar Apr May Jun Jul Aug Sep" at bounding box center [471, 167] width 67 height 26
select select "8"
click at [438, 154] on select "Jan Feb Mar Apr May Jun Jul Aug Sep" at bounding box center [471, 167] width 67 height 26
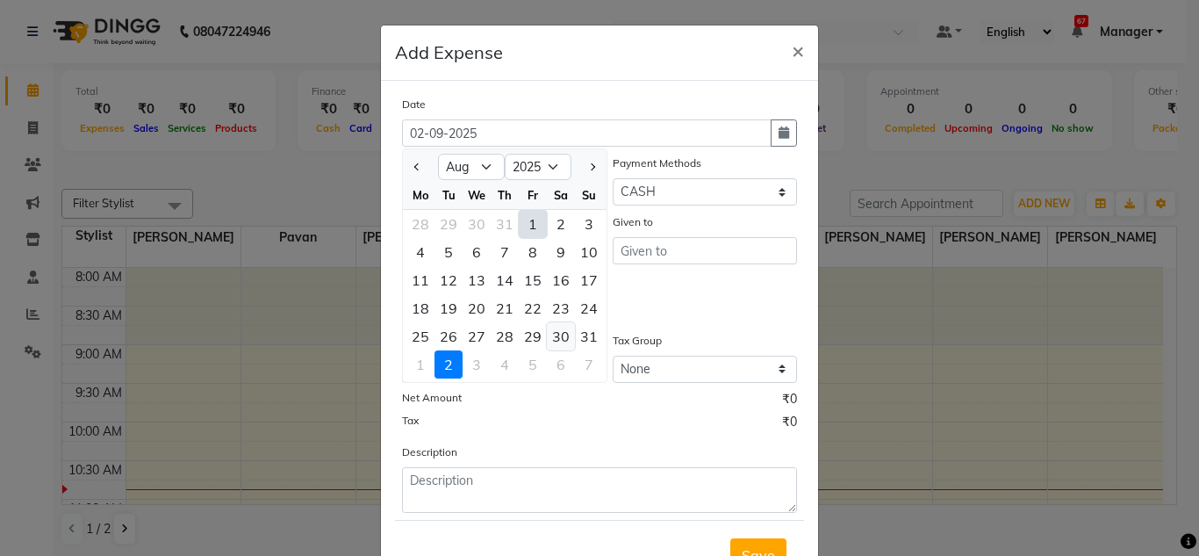
click at [552, 331] on div "30" at bounding box center [561, 336] width 28 height 28
type input "30-08-2025"
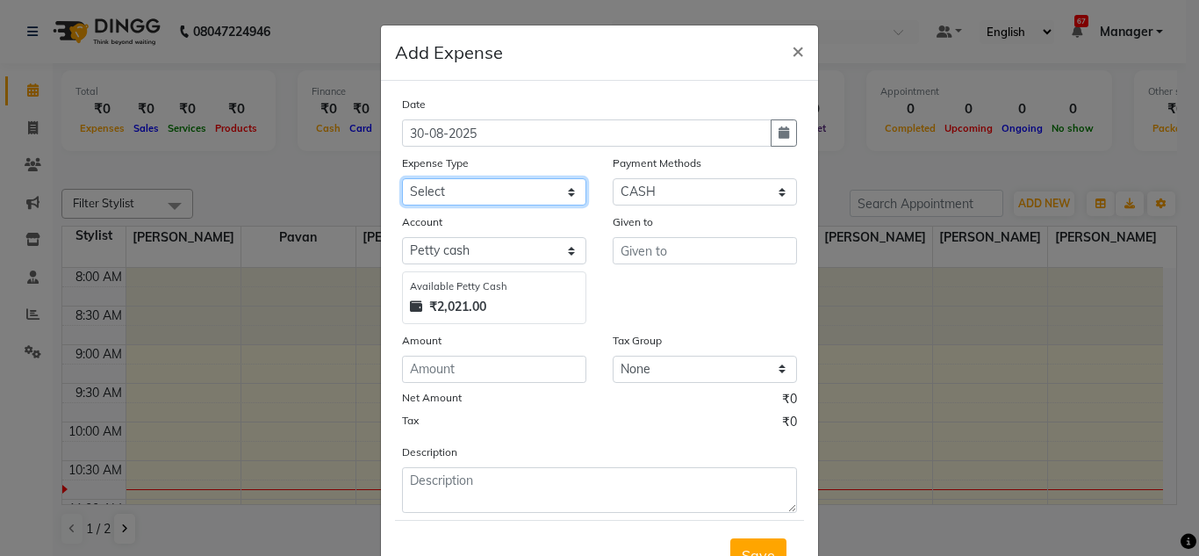
click at [474, 185] on select "Select Advance Salary Bank charges Car maintenance Cash transfer to bank Cash t…" at bounding box center [494, 191] width 184 height 27
select select "4"
click at [402, 178] on select "Select Advance Salary Bank charges Car maintenance Cash transfer to bank Cash t…" at bounding box center [494, 191] width 184 height 27
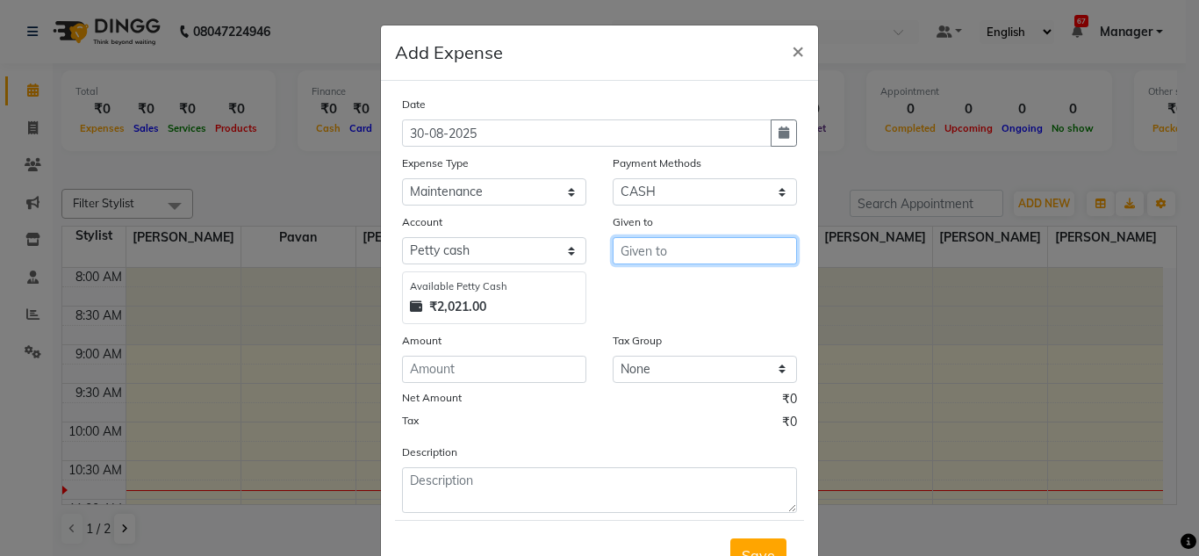
click at [657, 258] on input "text" at bounding box center [705, 250] width 184 height 27
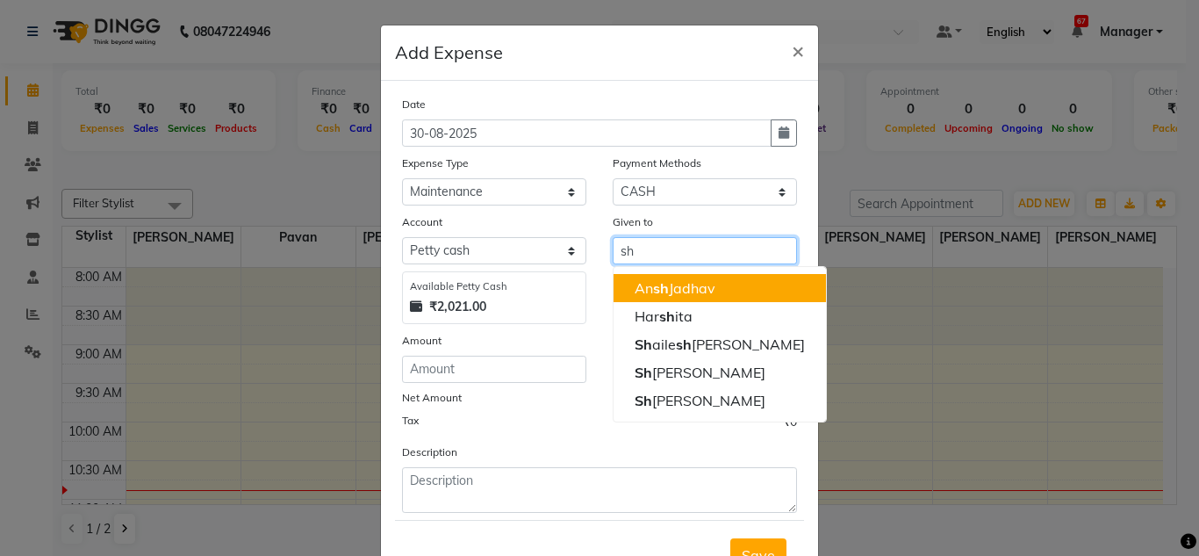
type input "s"
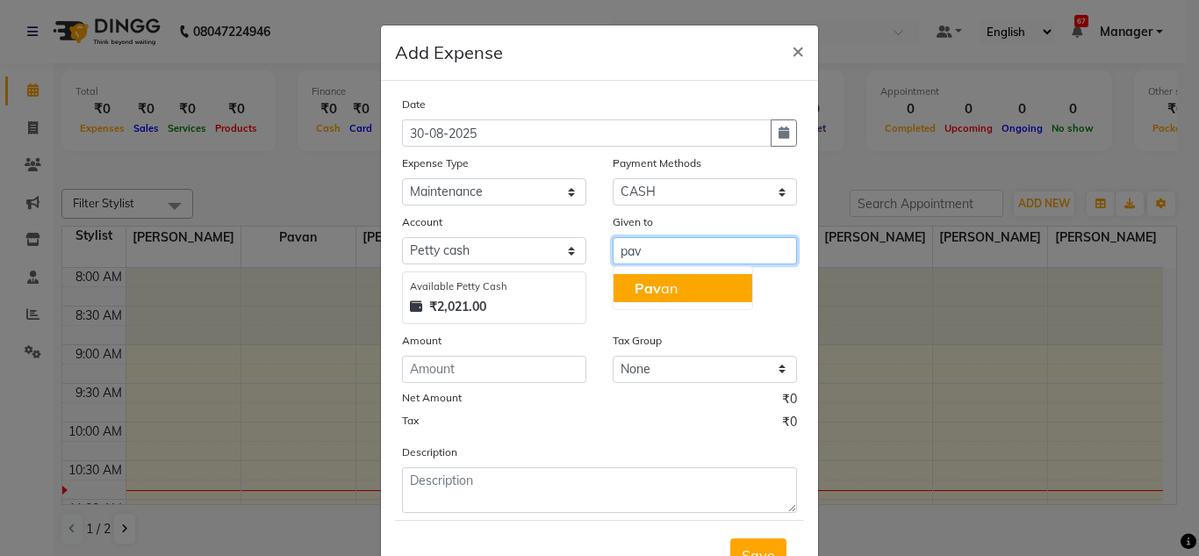
click at [666, 289] on ngb-highlight "Pav an" at bounding box center [656, 288] width 43 height 18
type input "Pavan"
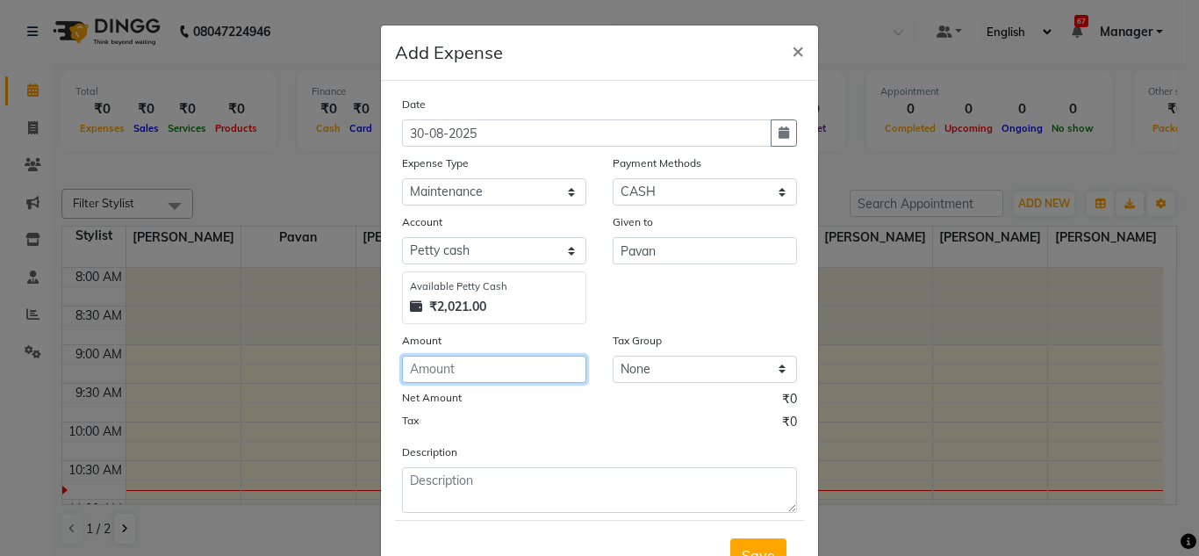
click at [481, 376] on input "number" at bounding box center [494, 369] width 184 height 27
type input "40"
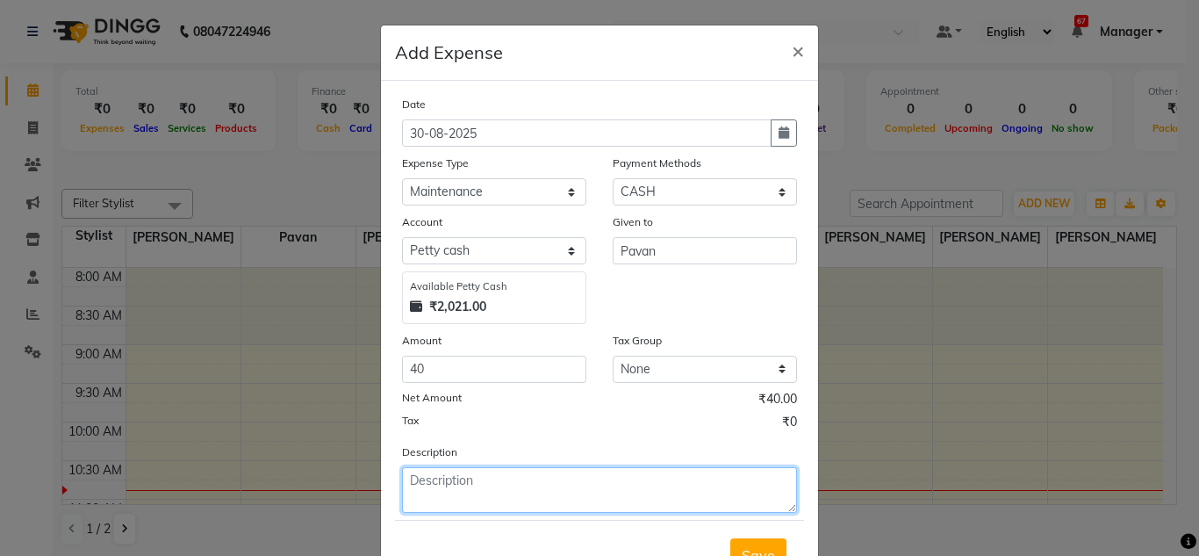
click at [494, 478] on textarea at bounding box center [599, 490] width 395 height 46
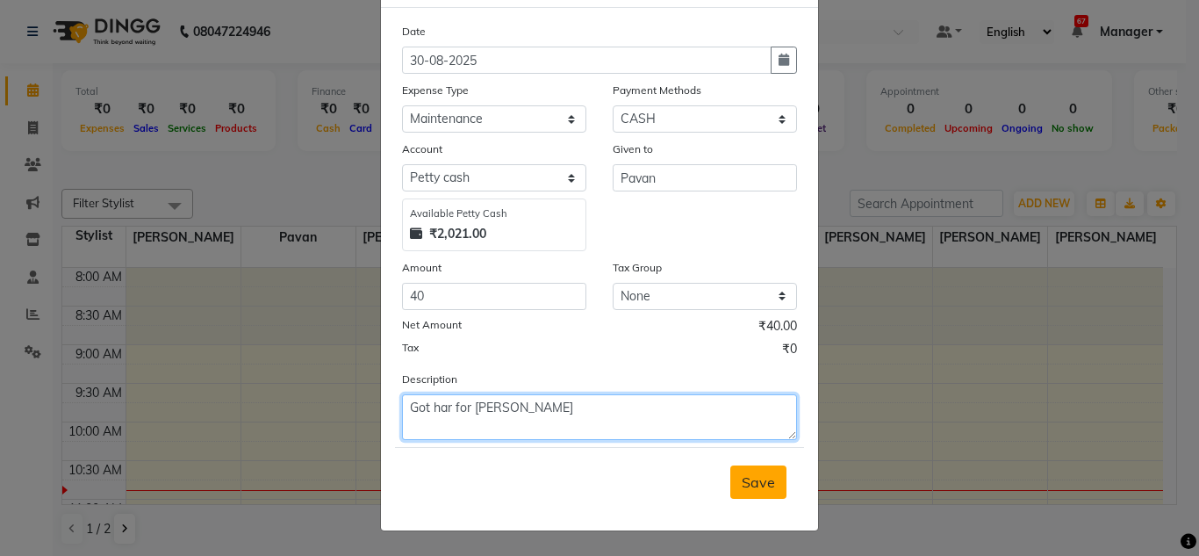
type textarea "Got har for ganesh puja"
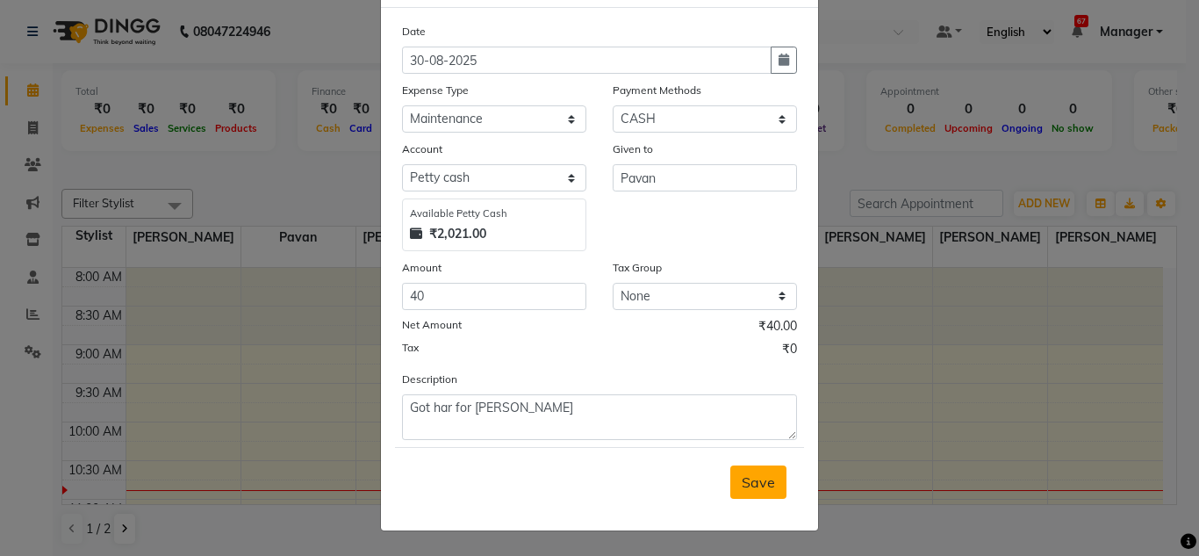
click at [757, 487] on span "Save" at bounding box center [758, 482] width 33 height 18
